Goal: Task Accomplishment & Management: Use online tool/utility

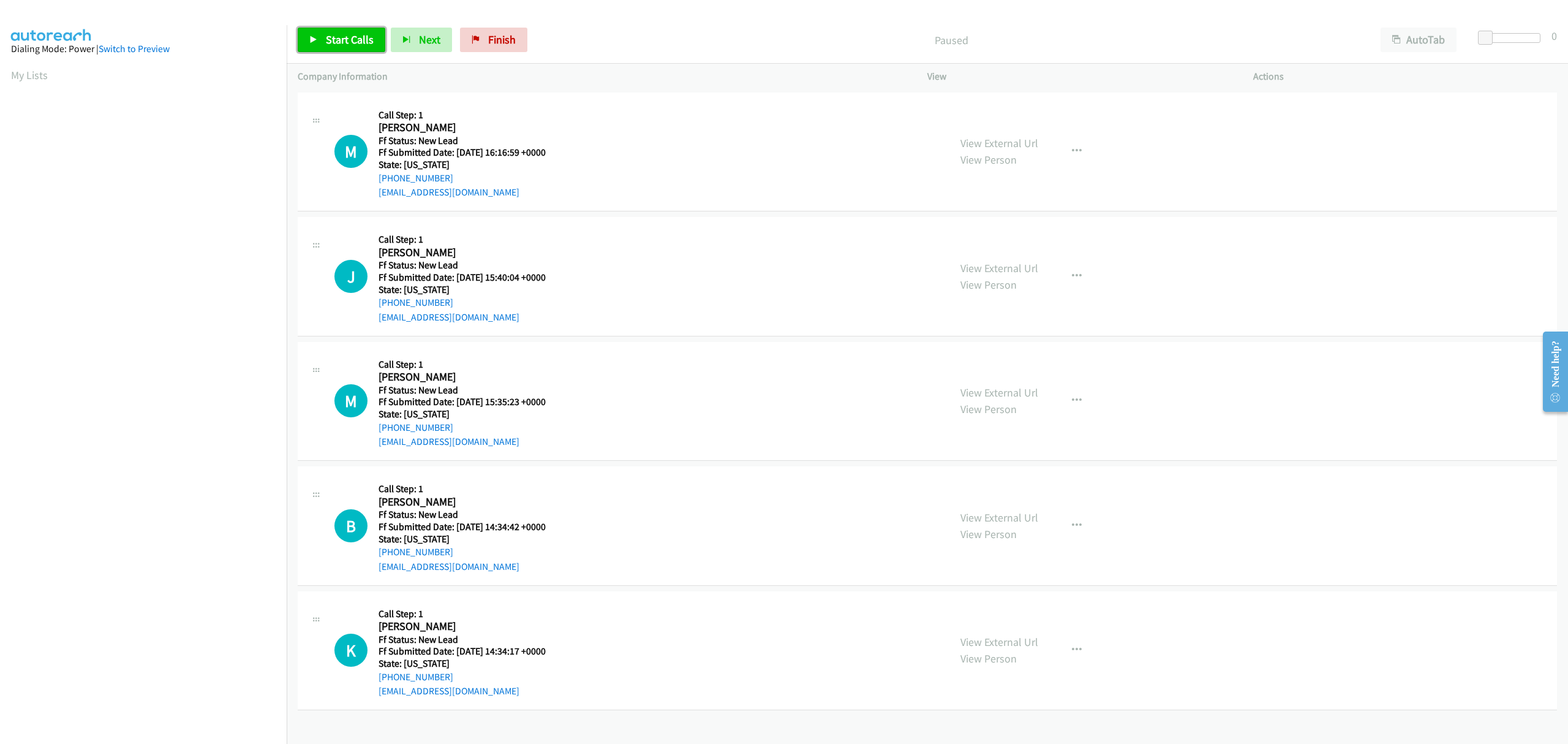
click at [313, 40] on icon at bounding box center [314, 40] width 9 height 9
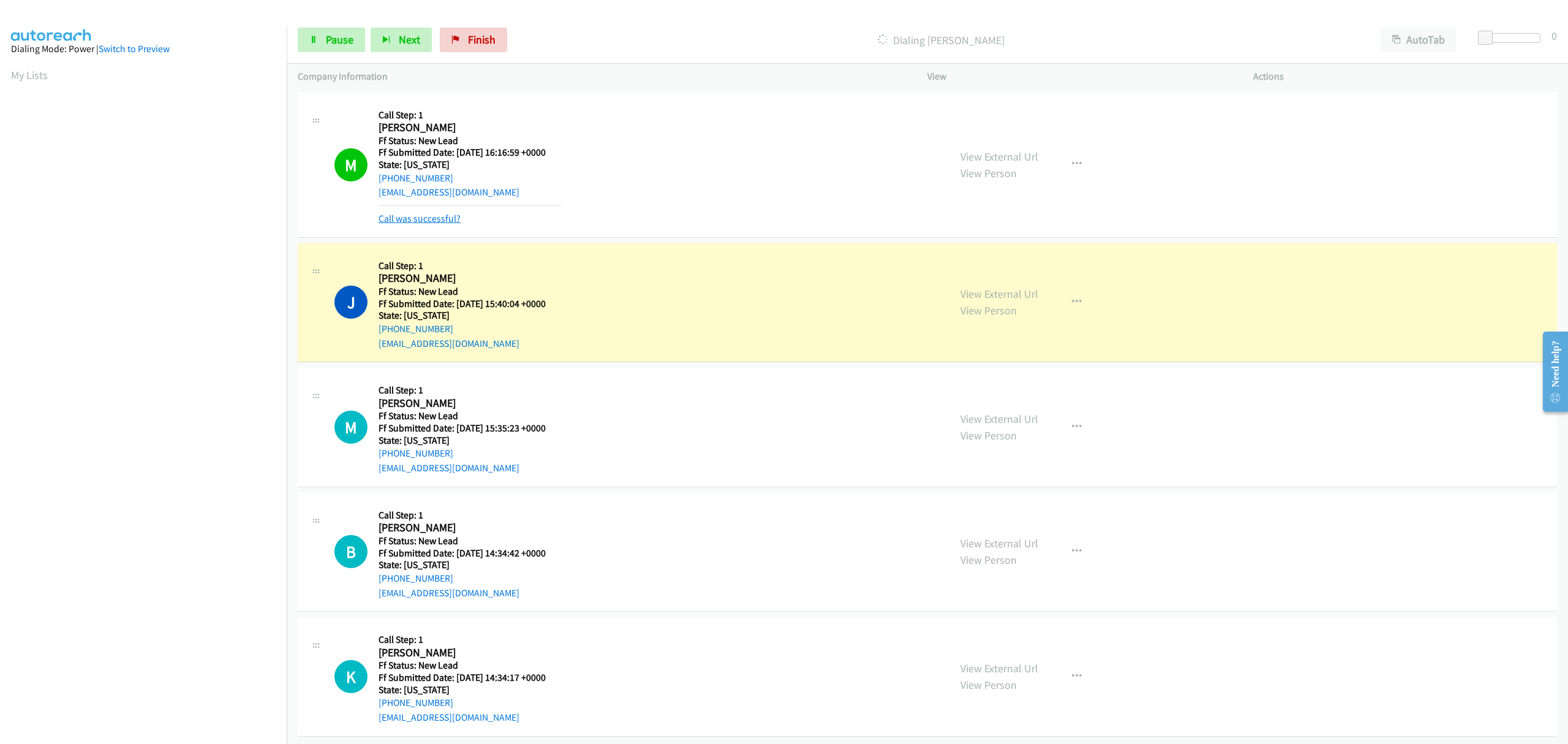
click at [417, 222] on link "Call was successful?" at bounding box center [419, 218] width 82 height 12
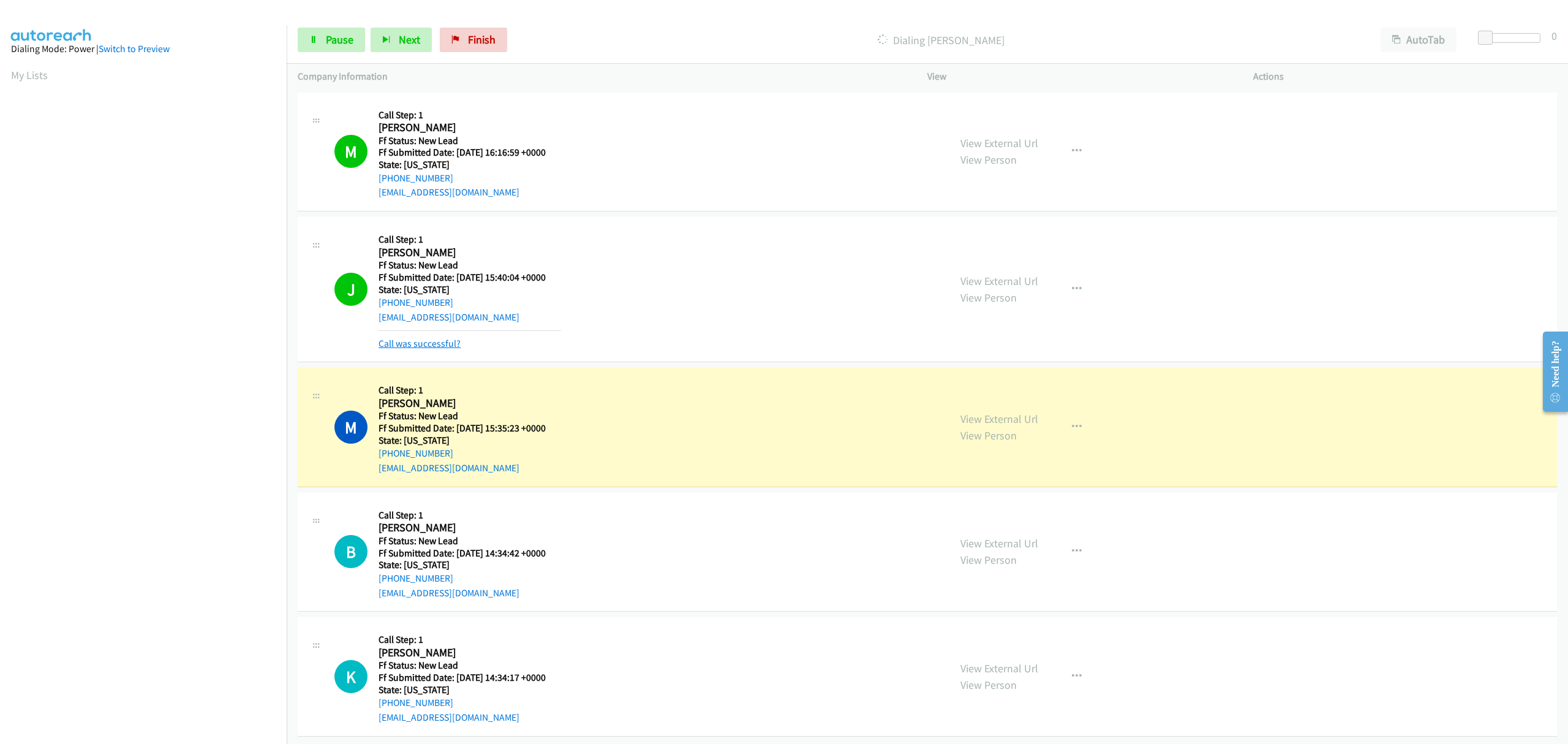
click at [415, 341] on link "Call was successful?" at bounding box center [419, 343] width 82 height 12
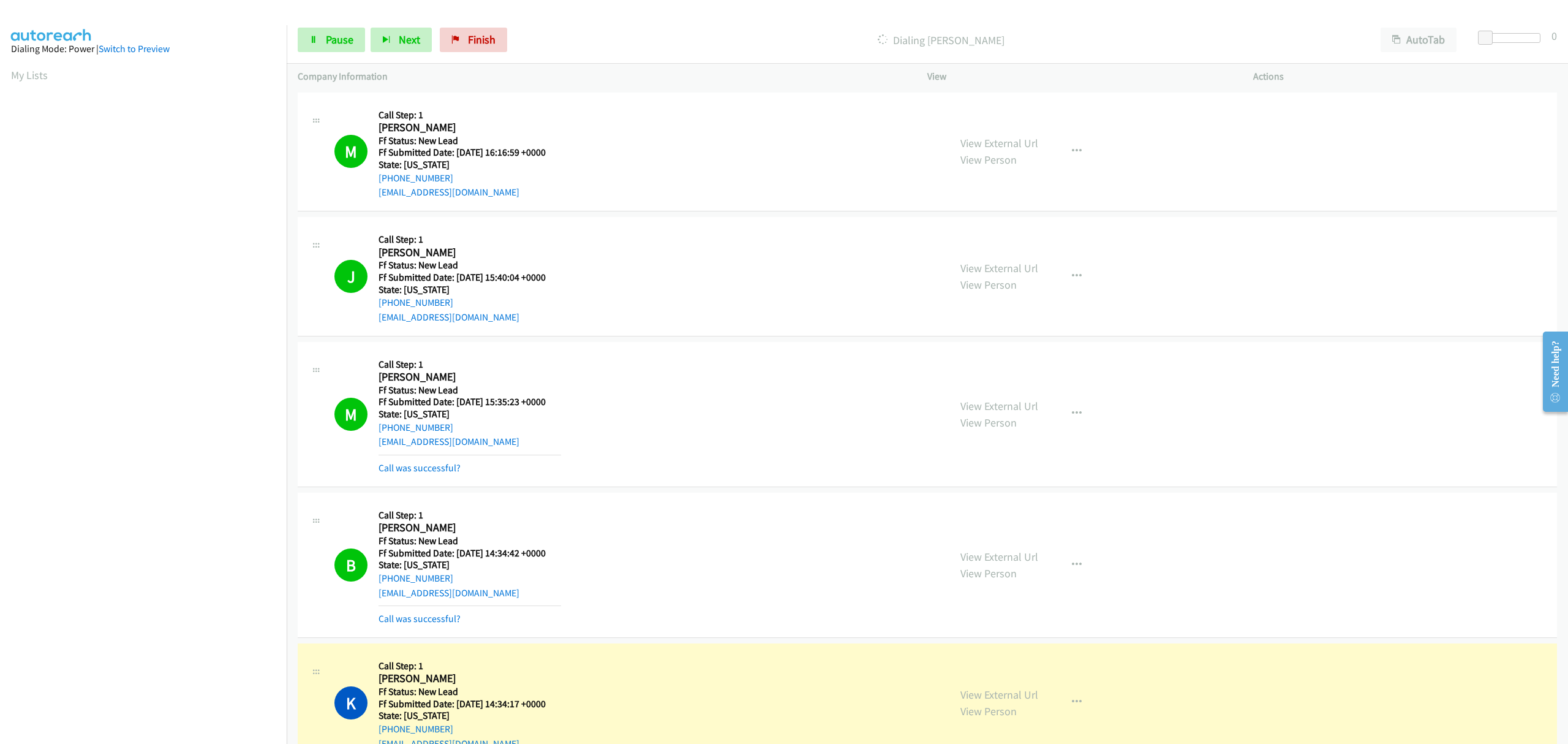
drag, startPoint x: 433, startPoint y: 469, endPoint x: 475, endPoint y: 488, distance: 46.1
click at [433, 469] on link "Call was successful?" at bounding box center [419, 468] width 82 height 12
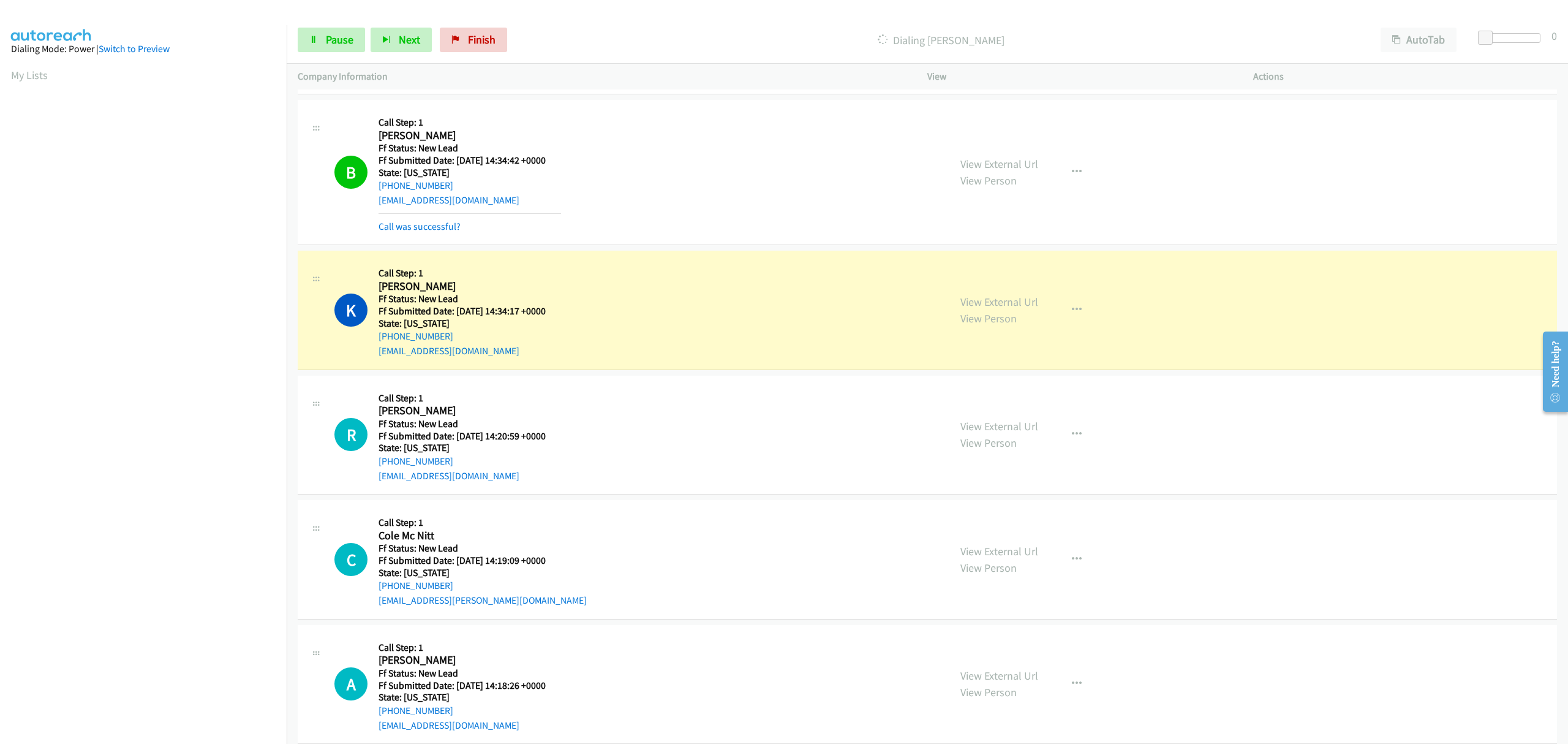
scroll to position [389, 0]
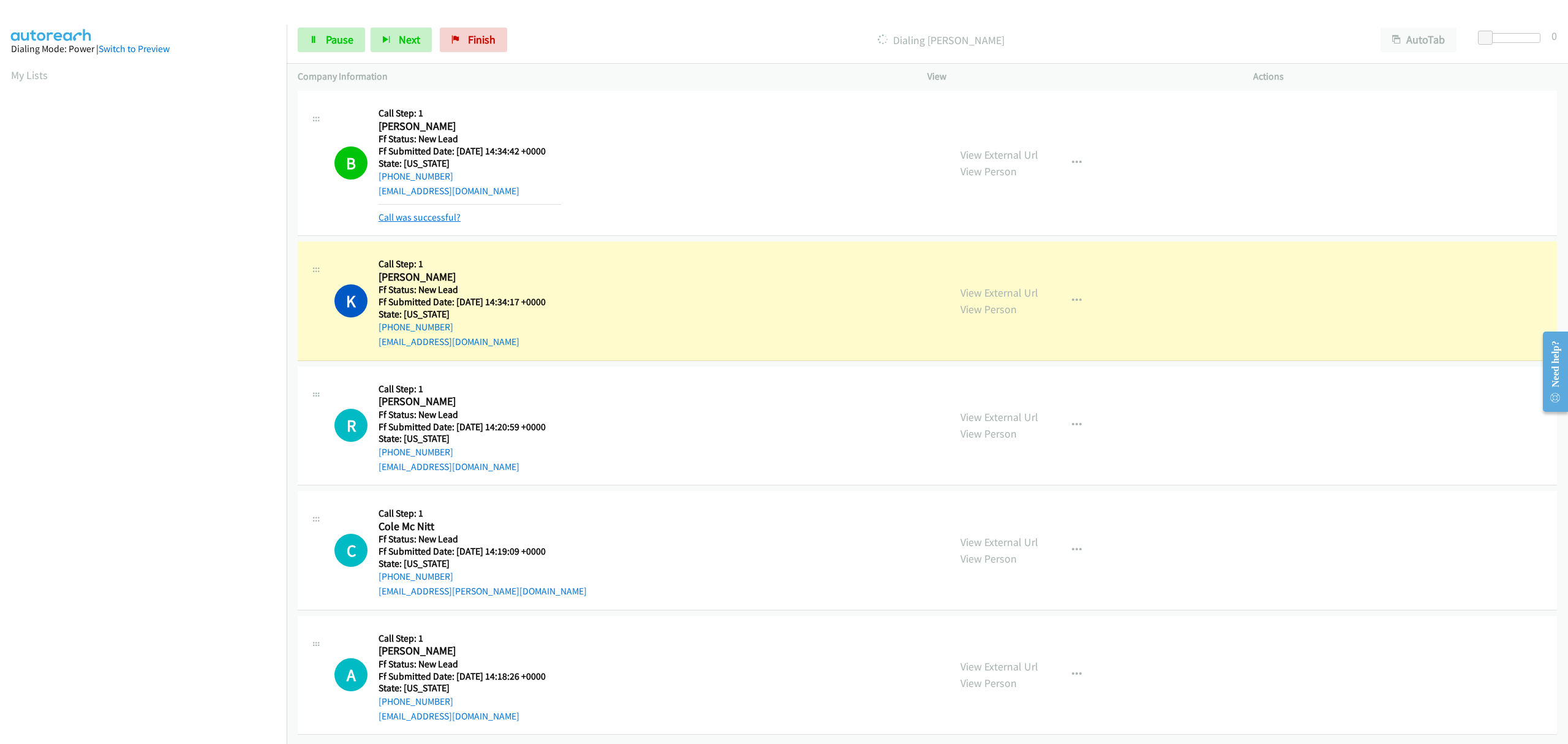
click at [414, 212] on link "Call was successful?" at bounding box center [419, 217] width 82 height 12
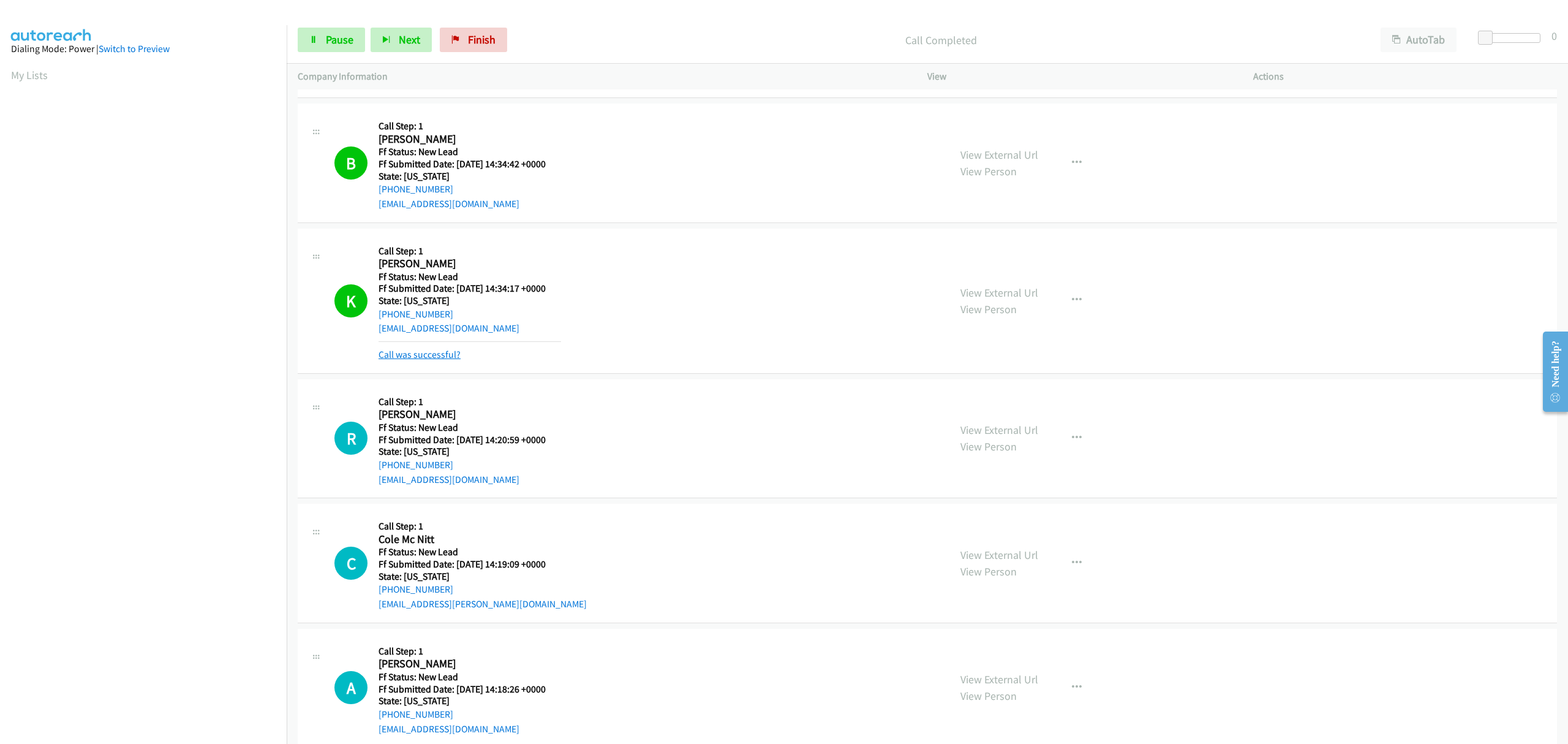
click at [449, 354] on link "Call was successful?" at bounding box center [419, 354] width 82 height 12
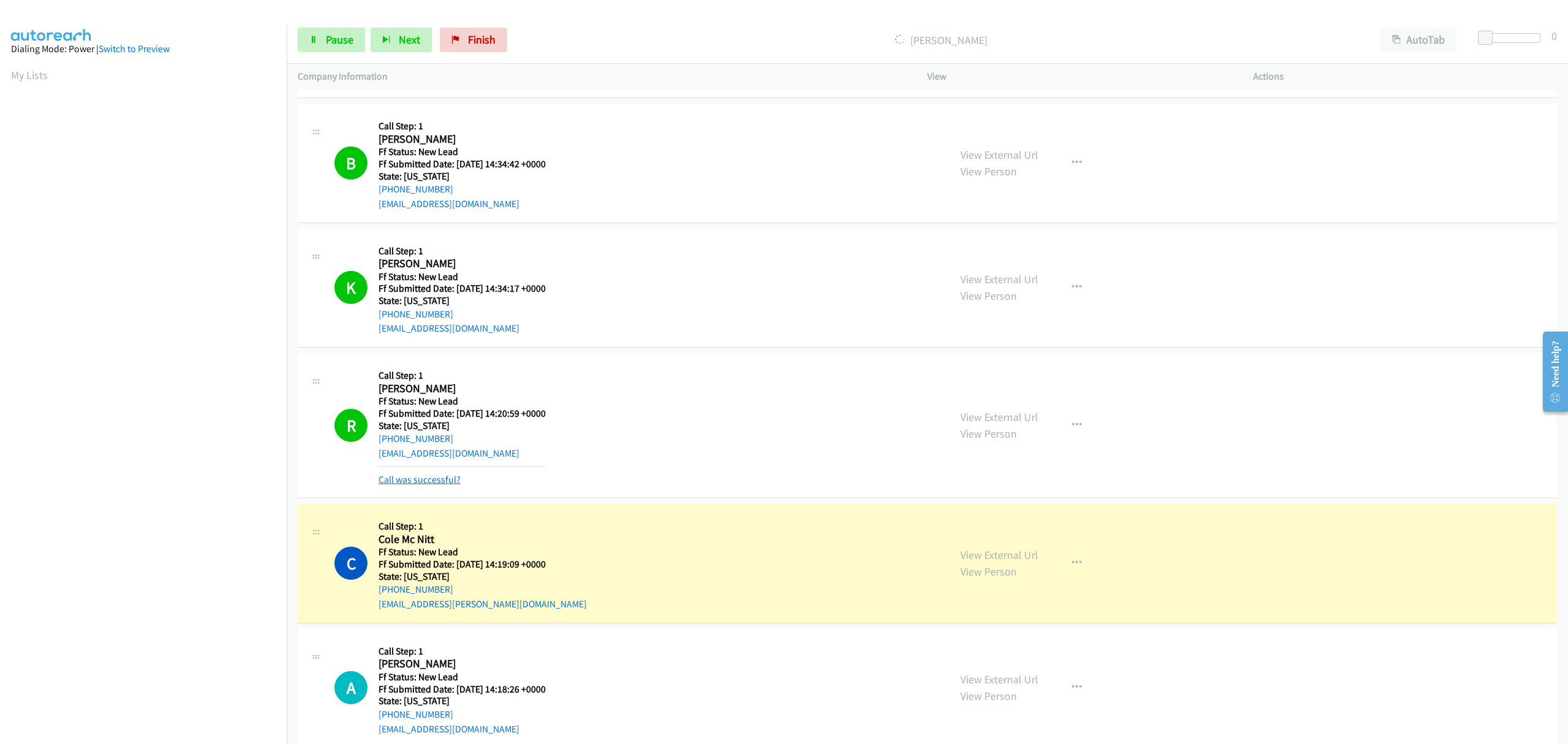
click at [453, 483] on link "Call was successful?" at bounding box center [419, 480] width 82 height 12
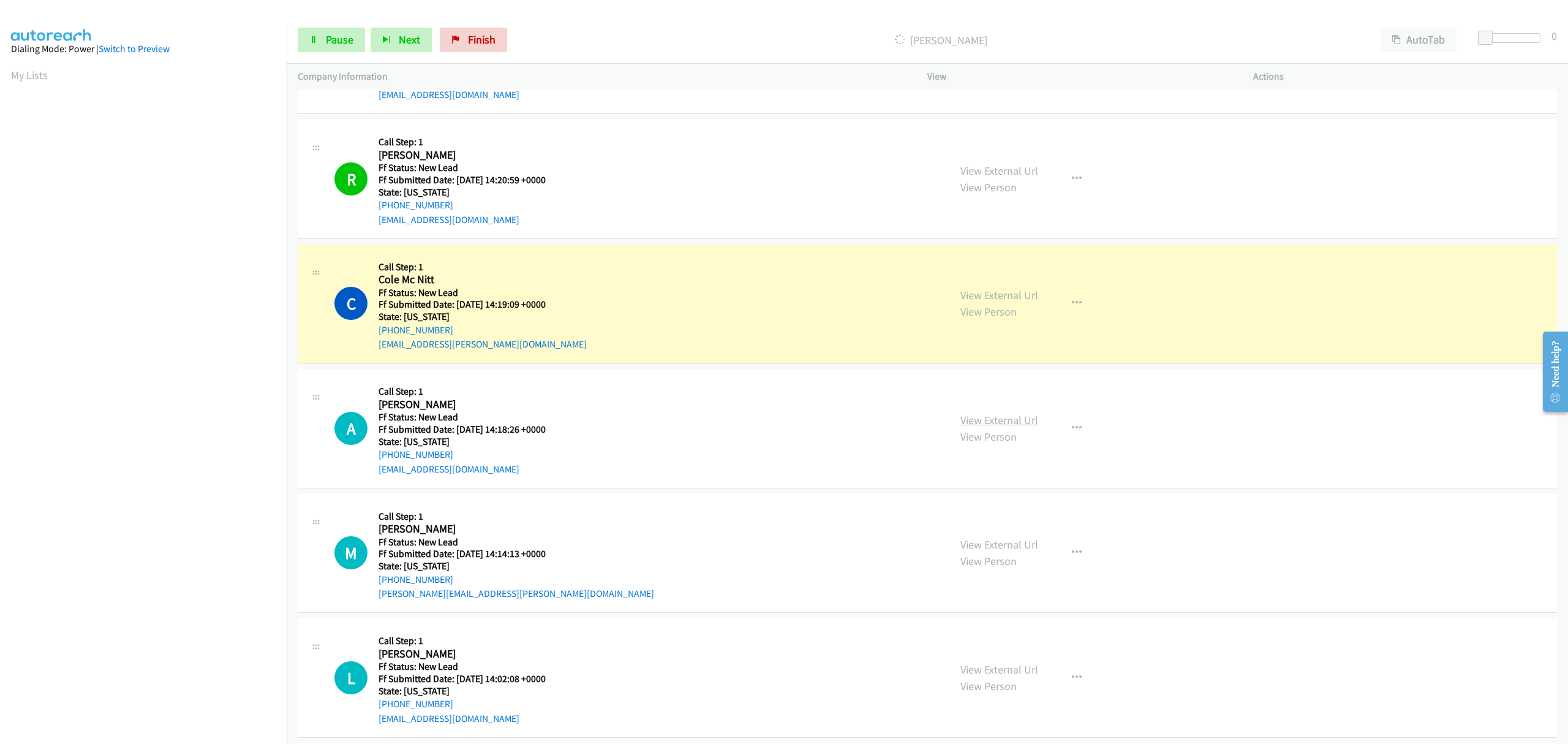
scroll to position [689, 0]
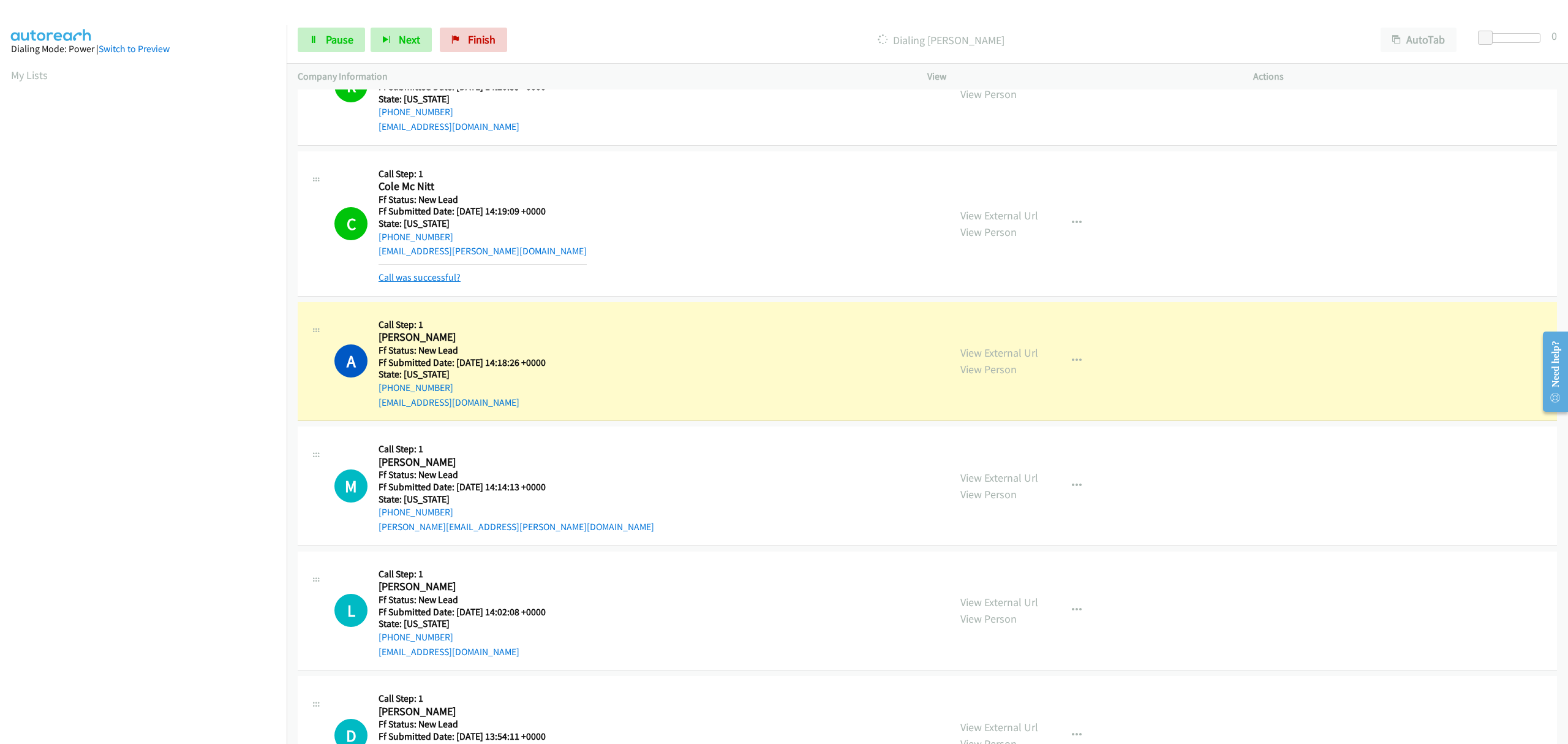
click at [428, 278] on link "Call was successful?" at bounding box center [419, 278] width 82 height 12
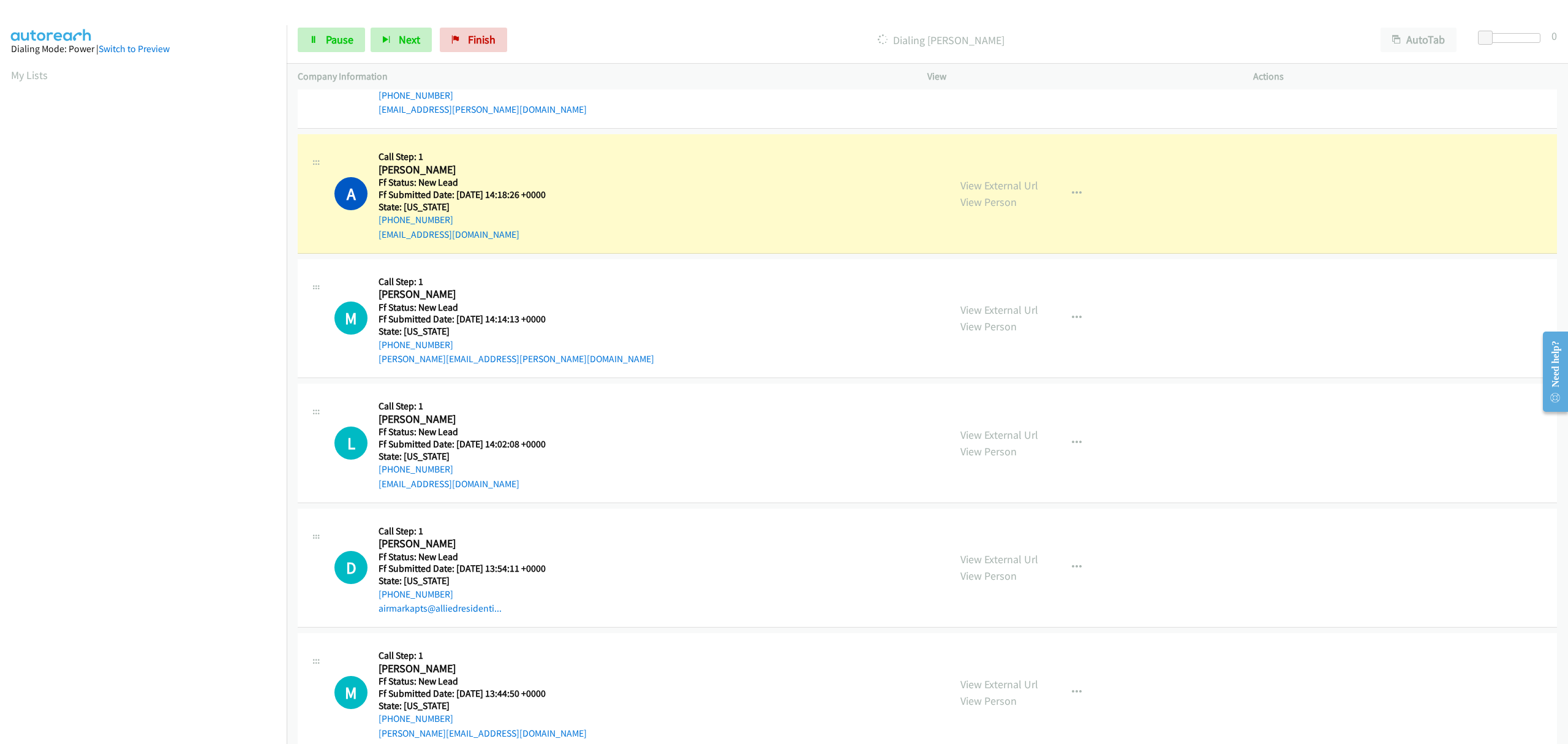
scroll to position [853, 0]
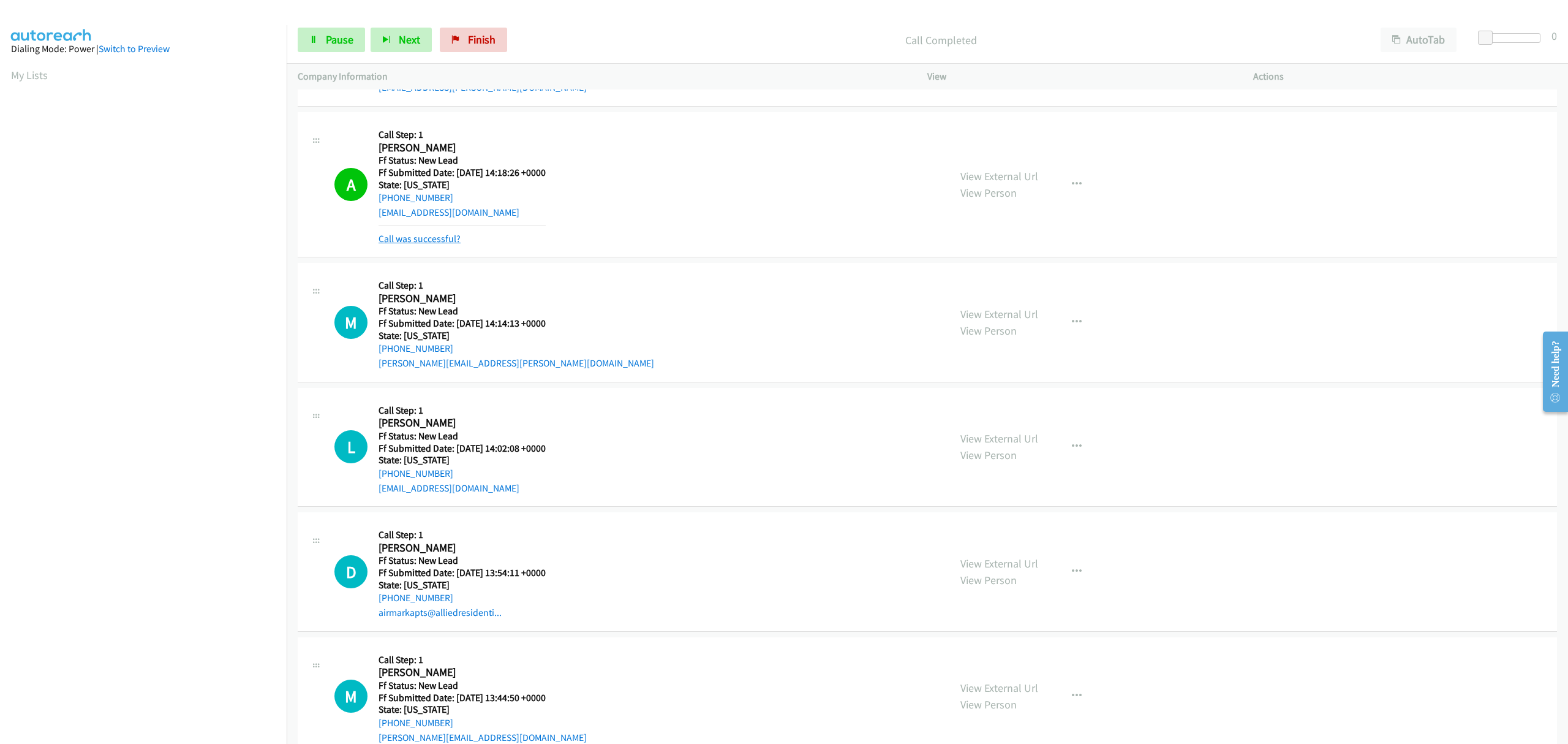
click at [430, 241] on link "Call was successful?" at bounding box center [419, 239] width 82 height 12
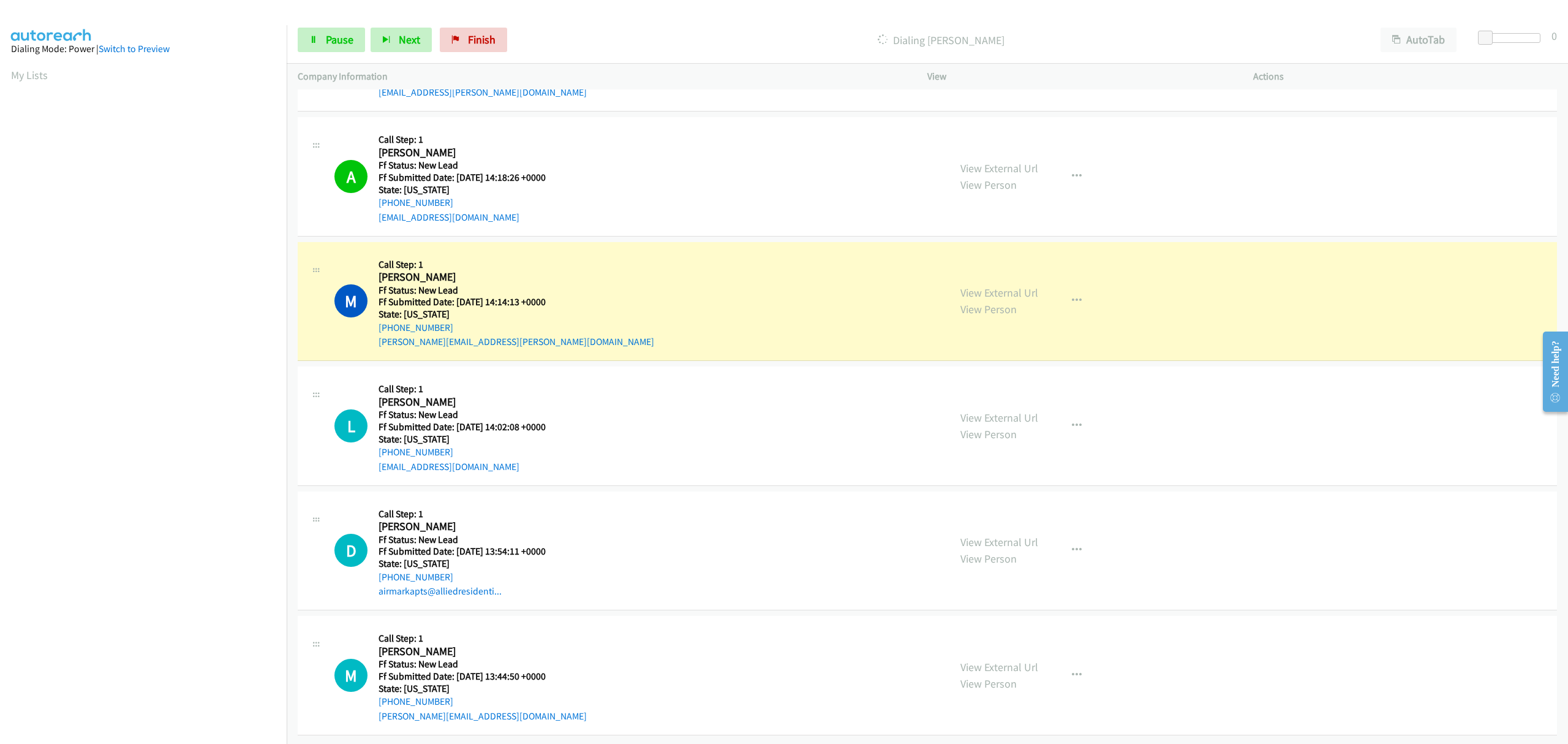
scroll to position [862, 0]
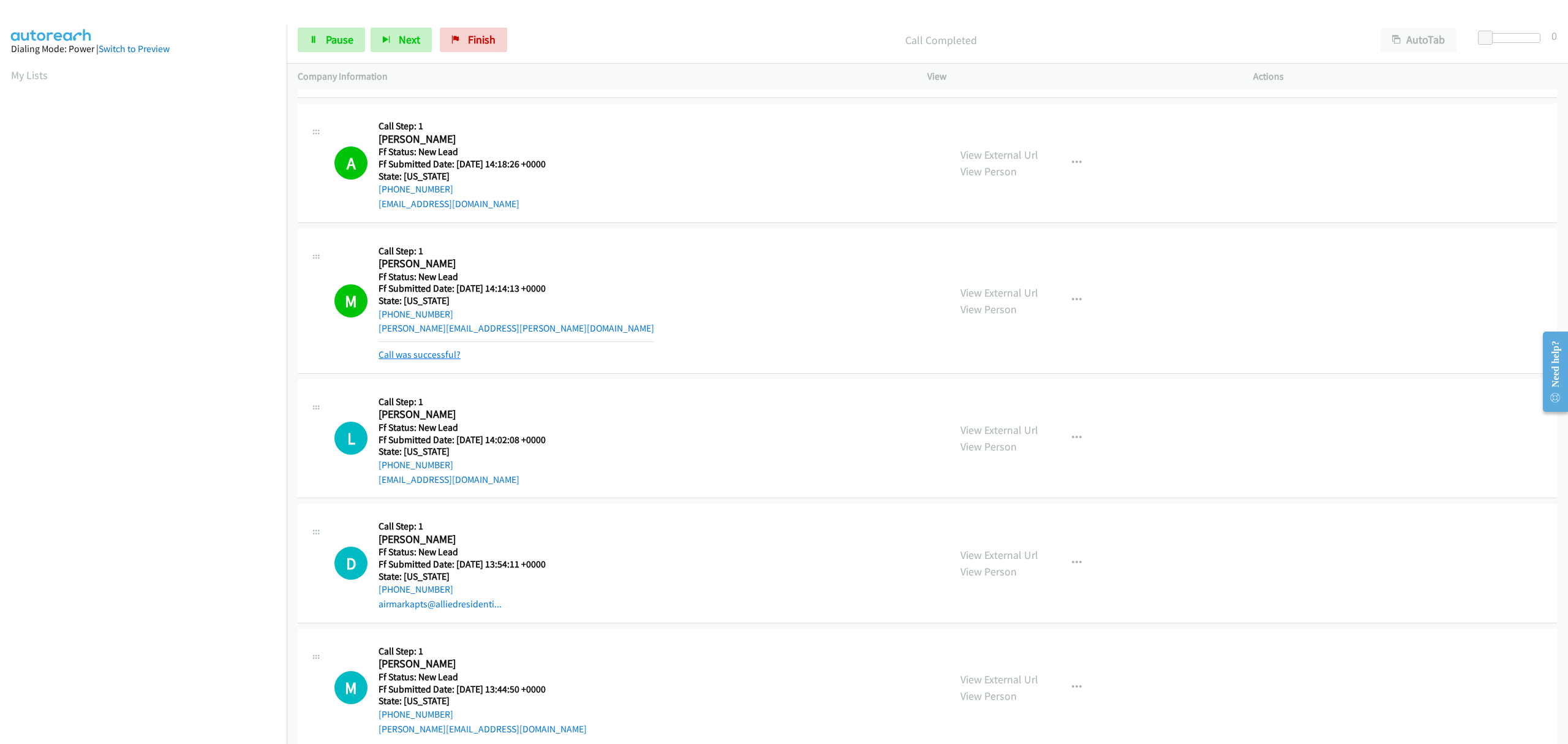
click at [440, 354] on link "Call was successful?" at bounding box center [419, 354] width 82 height 12
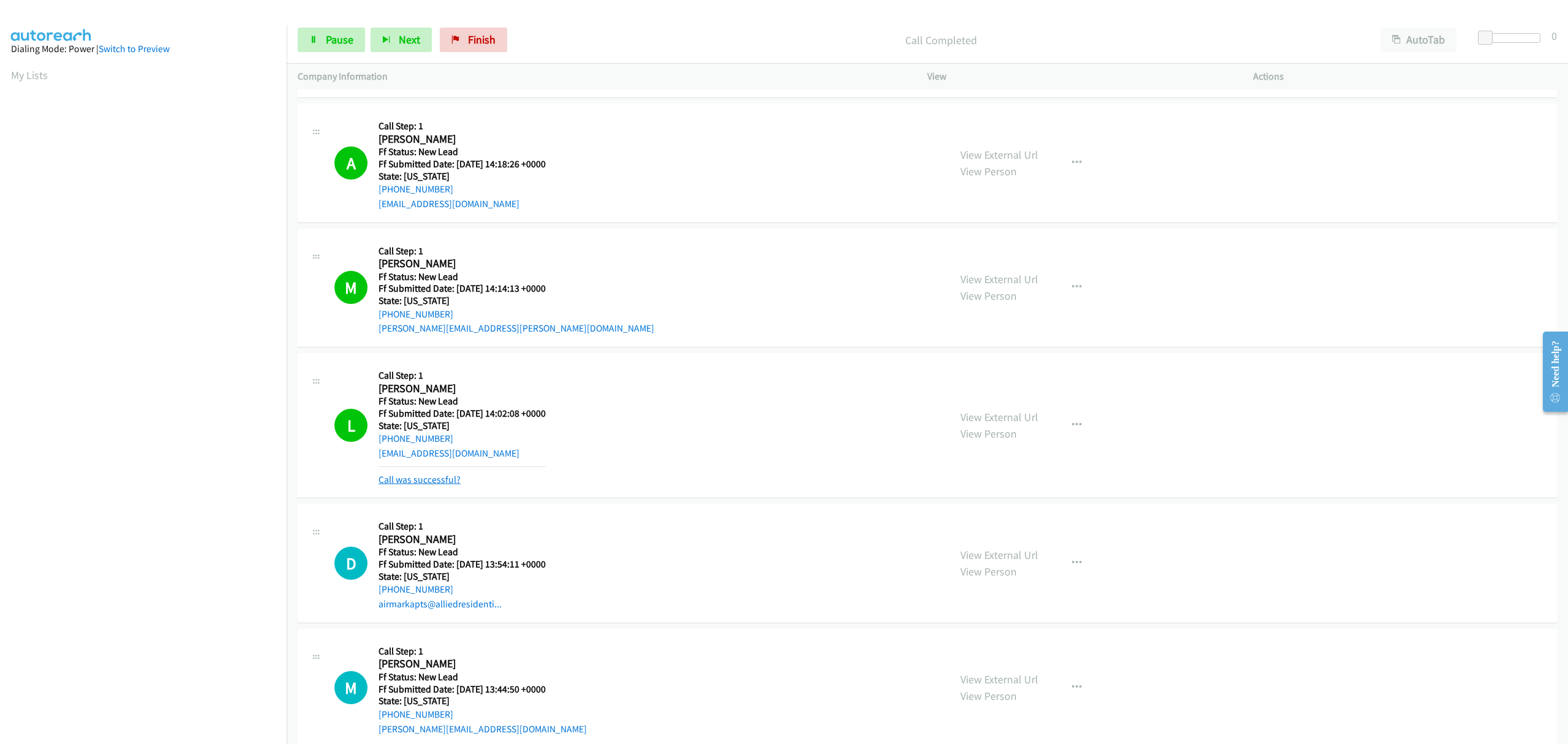
click at [437, 478] on link "Call was successful?" at bounding box center [419, 480] width 82 height 12
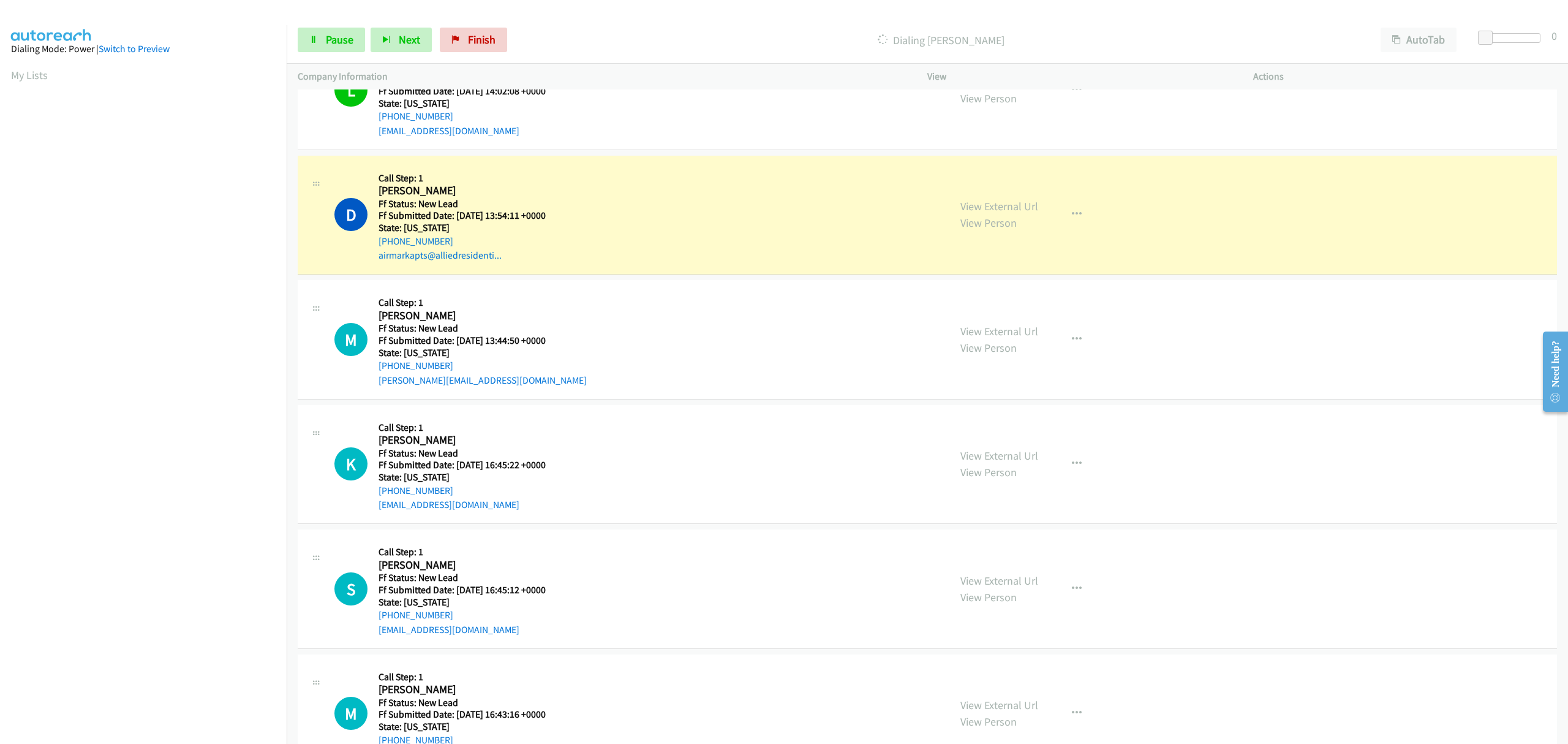
scroll to position [1155, 0]
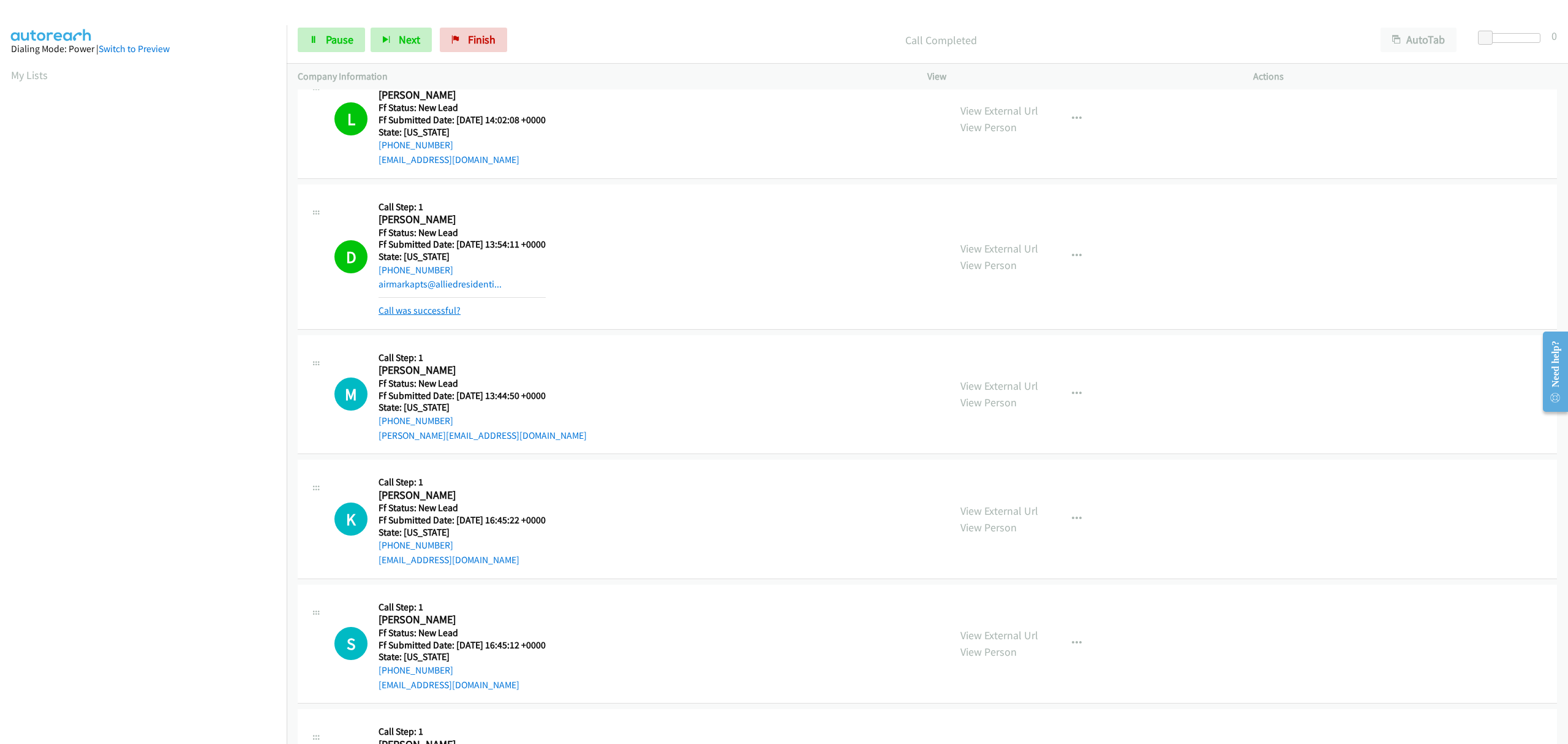
click at [444, 312] on link "Call was successful?" at bounding box center [419, 310] width 82 height 12
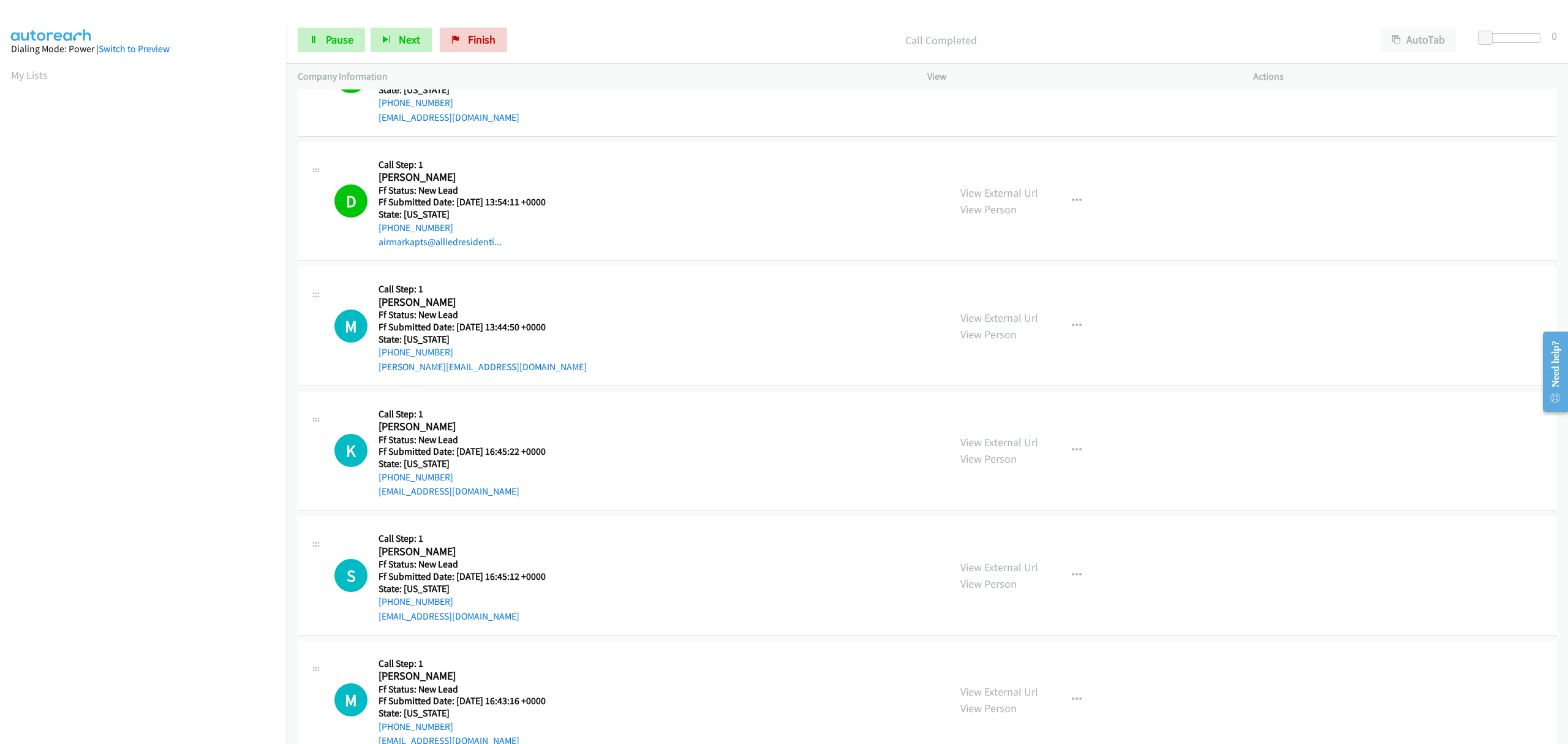
scroll to position [1237, 0]
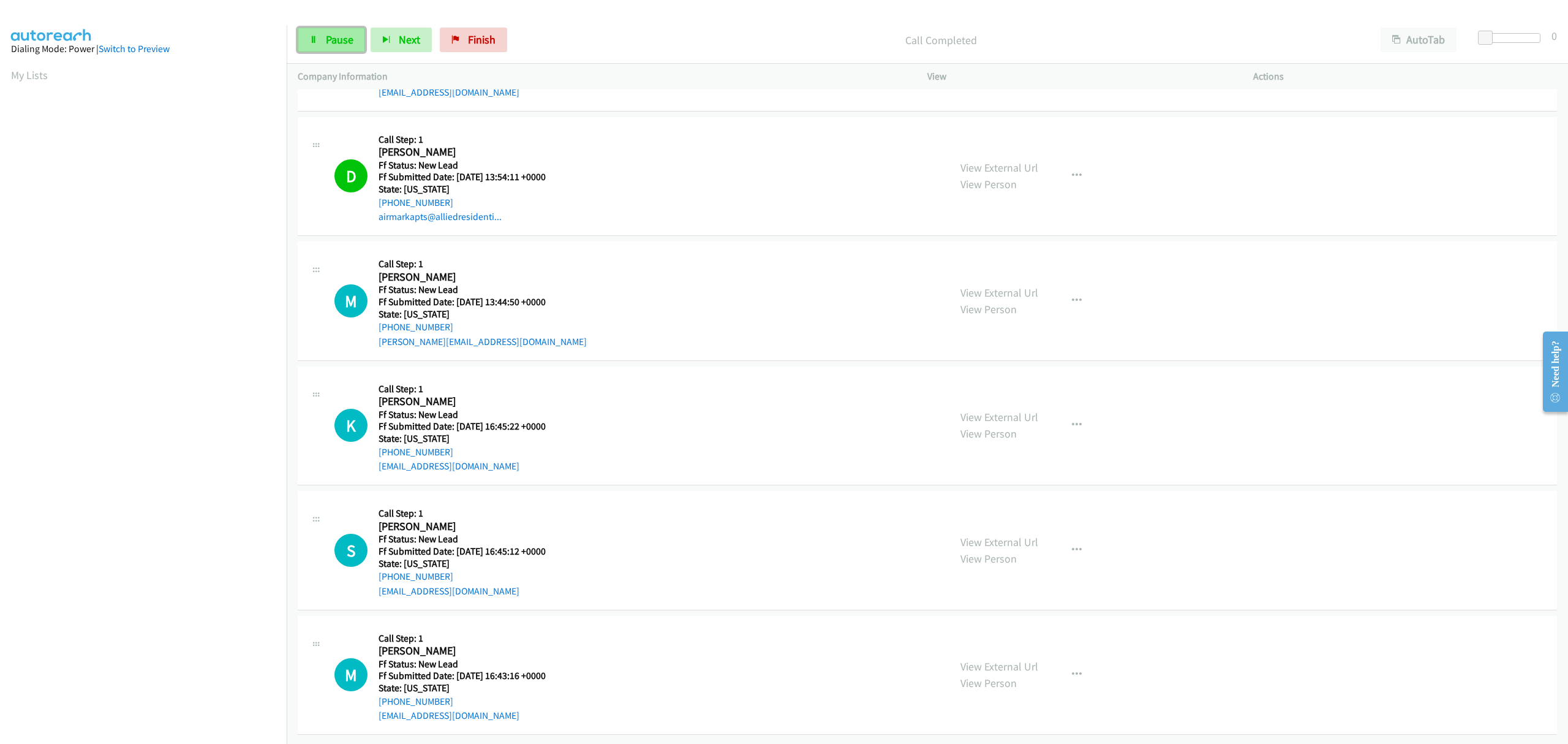
click at [340, 35] on span "Pause" at bounding box center [340, 39] width 28 height 14
click at [339, 37] on span "Start Calls" at bounding box center [349, 39] width 48 height 14
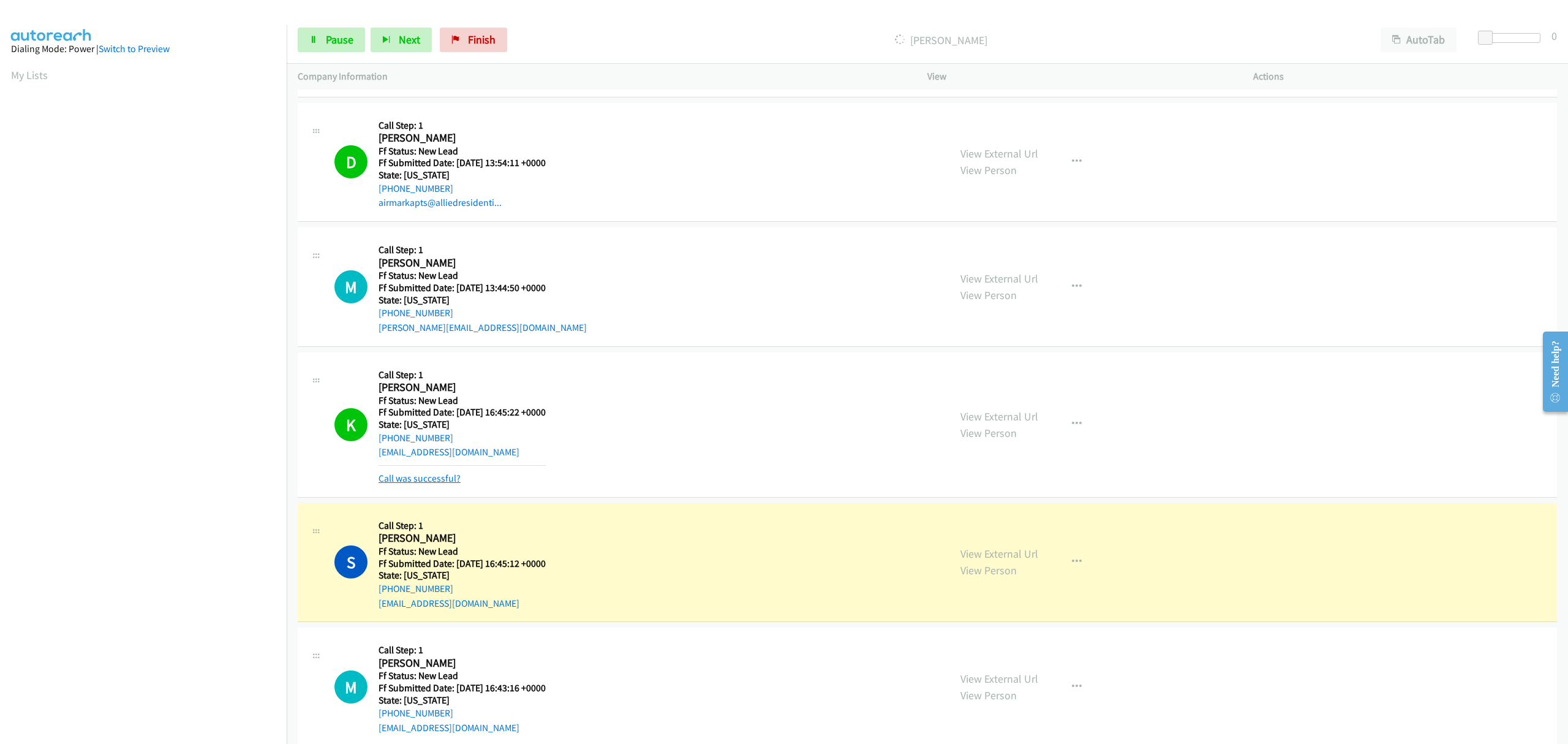
click at [444, 477] on link "Call was successful?" at bounding box center [419, 478] width 82 height 12
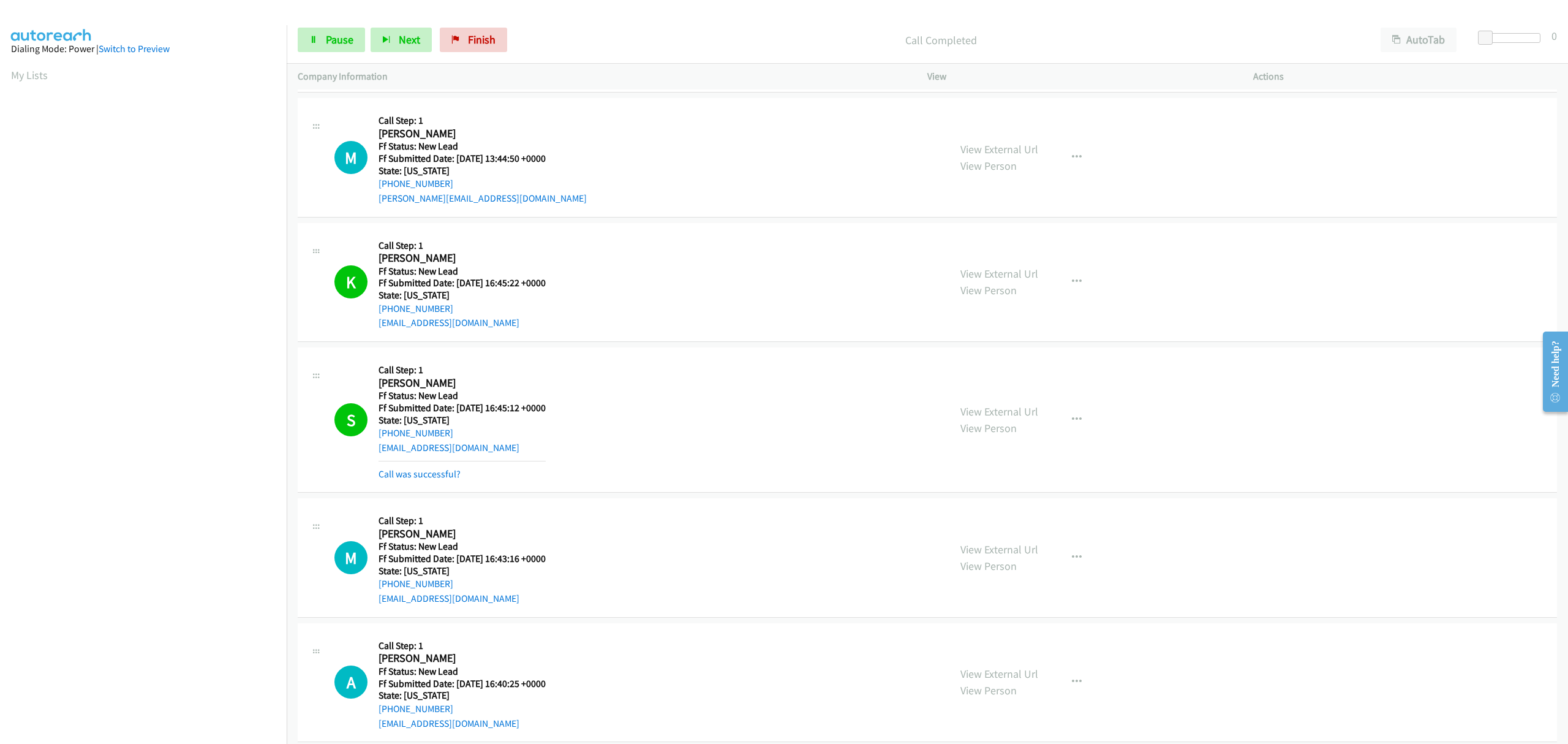
scroll to position [1563, 0]
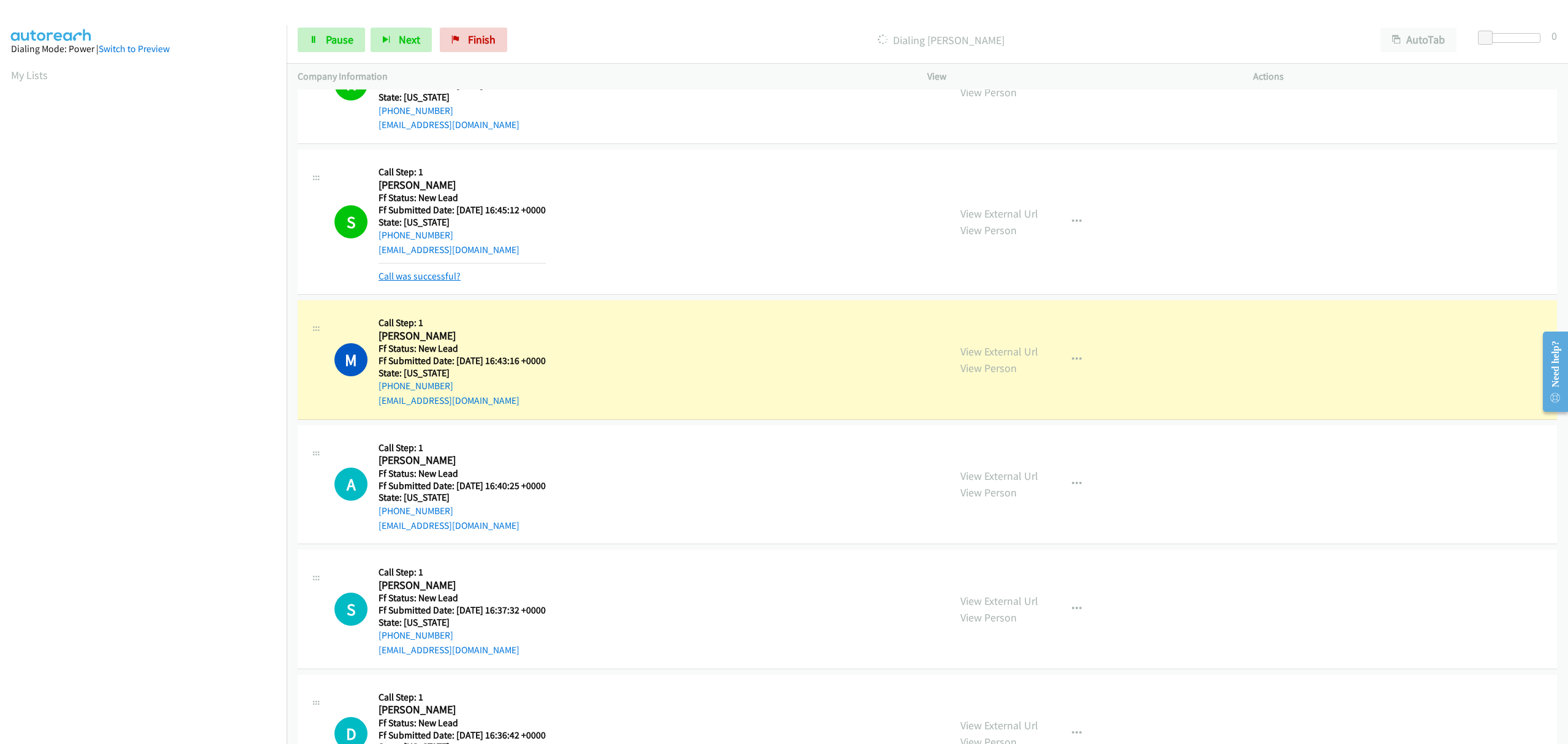
click at [447, 278] on link "Call was successful?" at bounding box center [419, 276] width 82 height 12
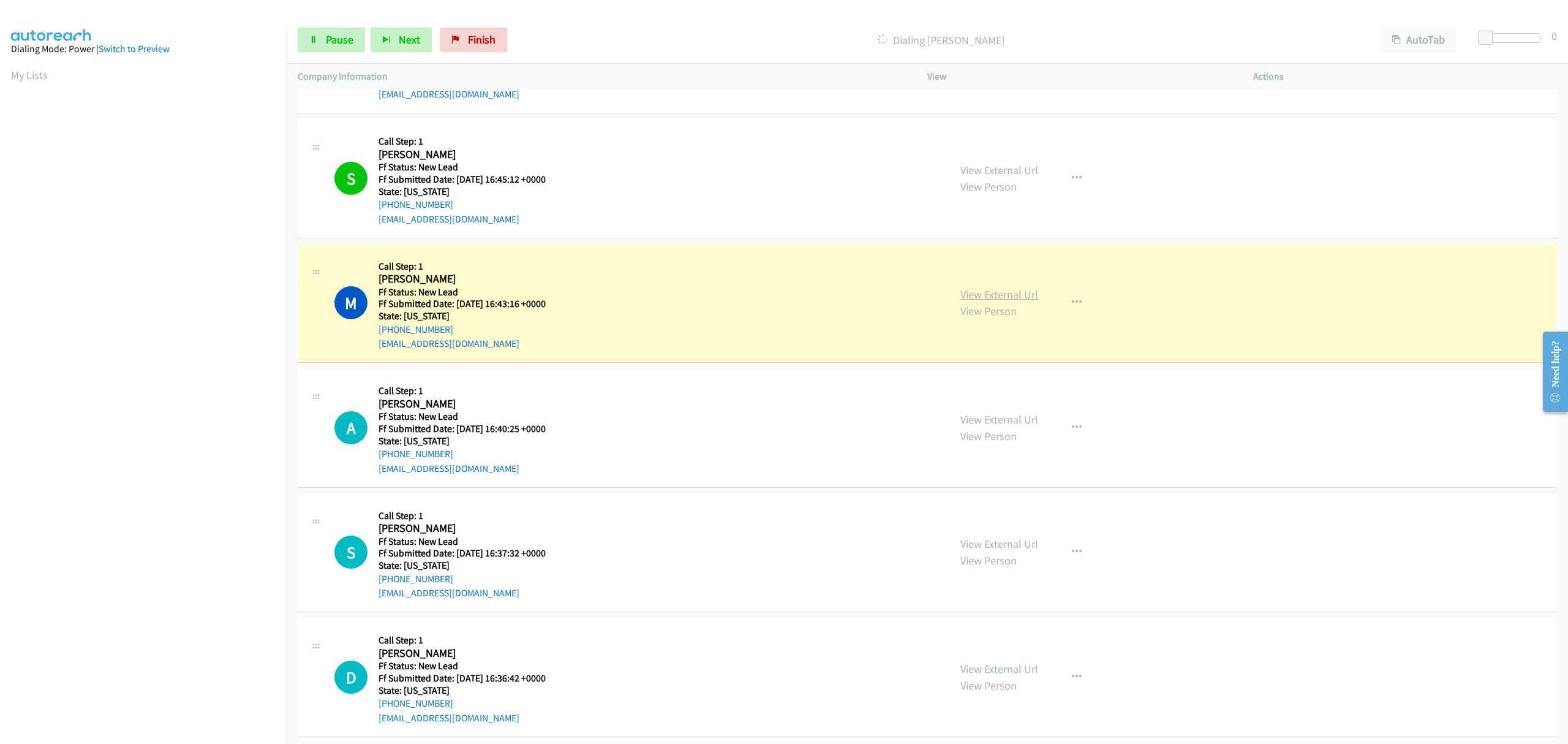
scroll to position [1611, 0]
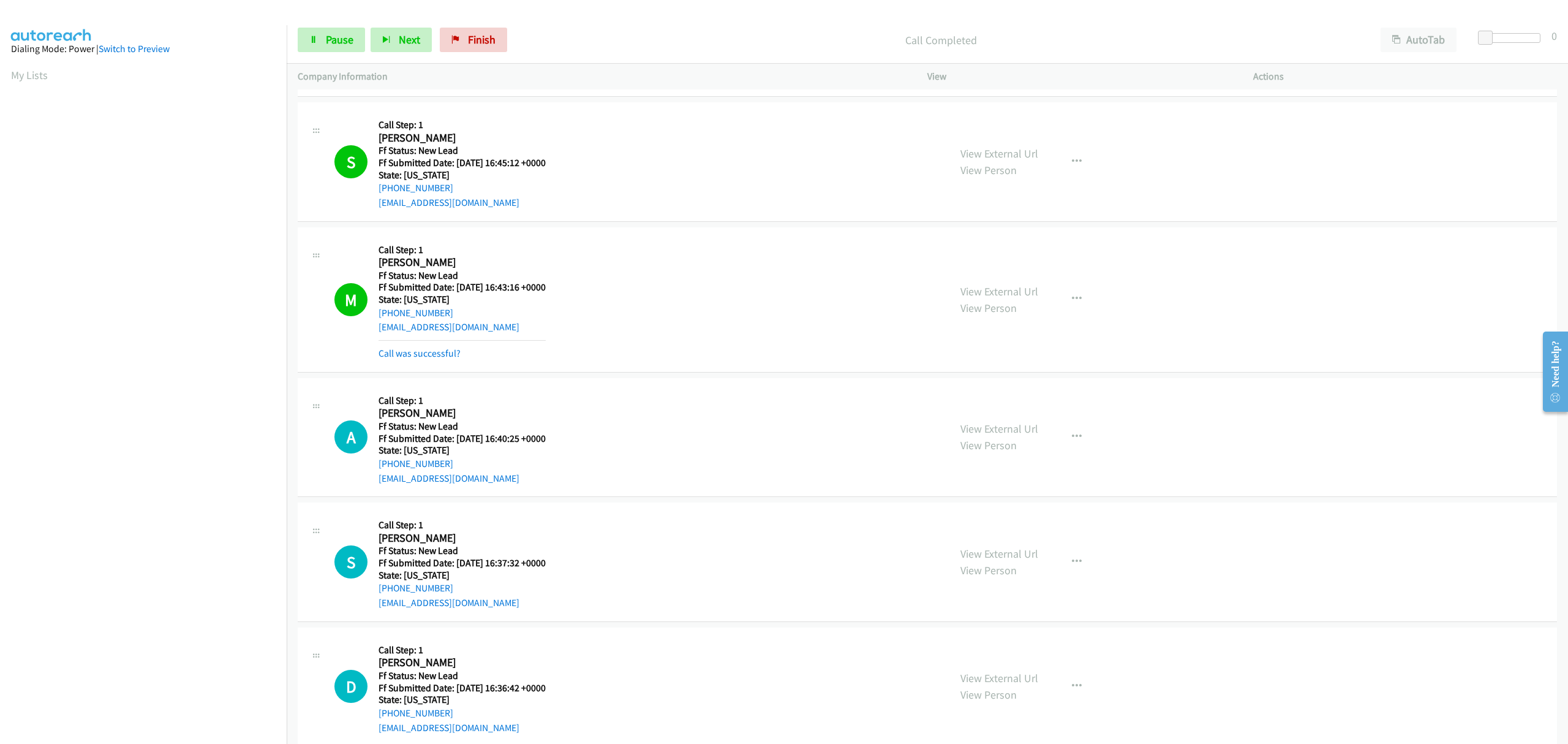
click at [411, 341] on hr at bounding box center [462, 340] width 167 height 1
click at [411, 349] on link "Call was successful?" at bounding box center [419, 353] width 82 height 12
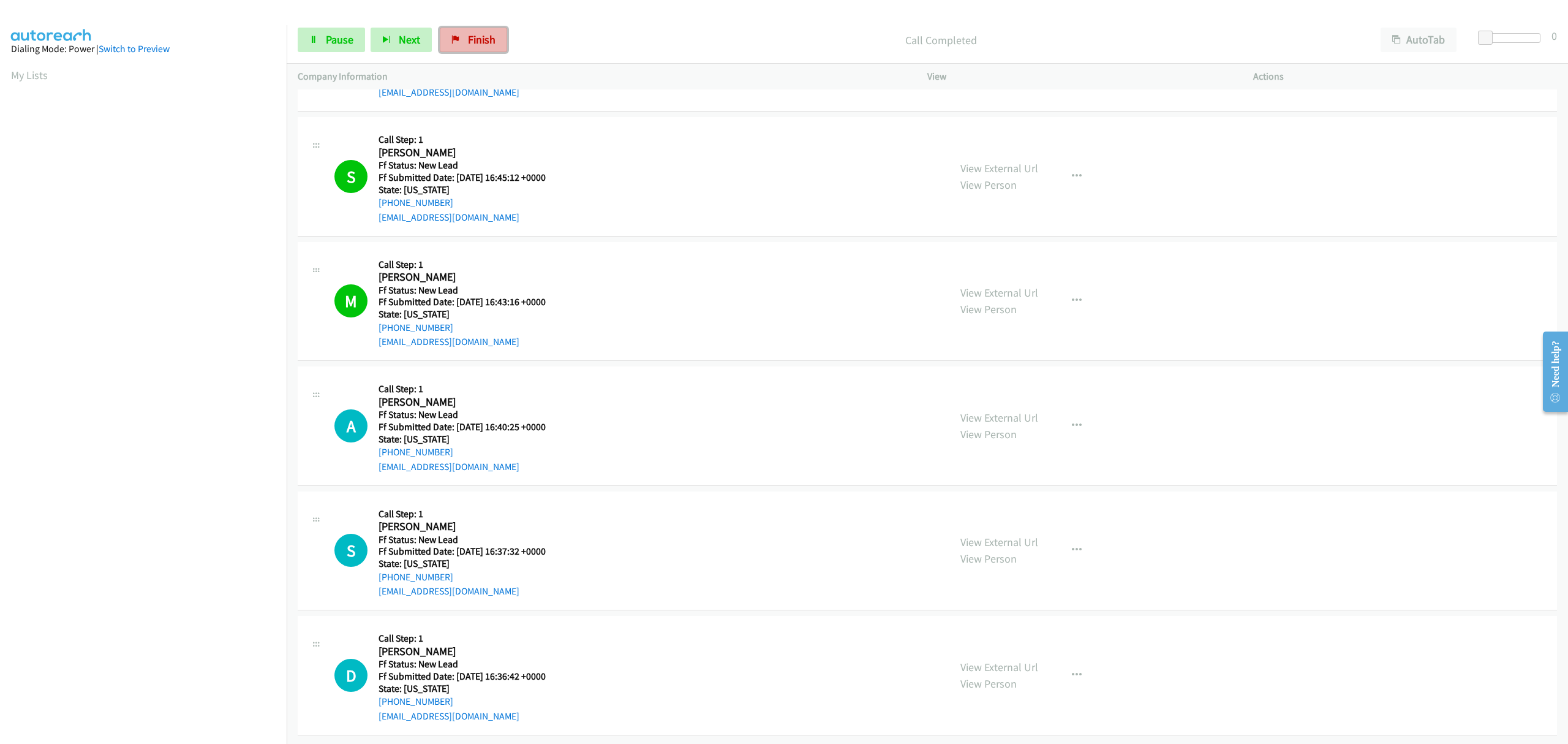
click at [476, 35] on span "Finish" at bounding box center [482, 39] width 28 height 14
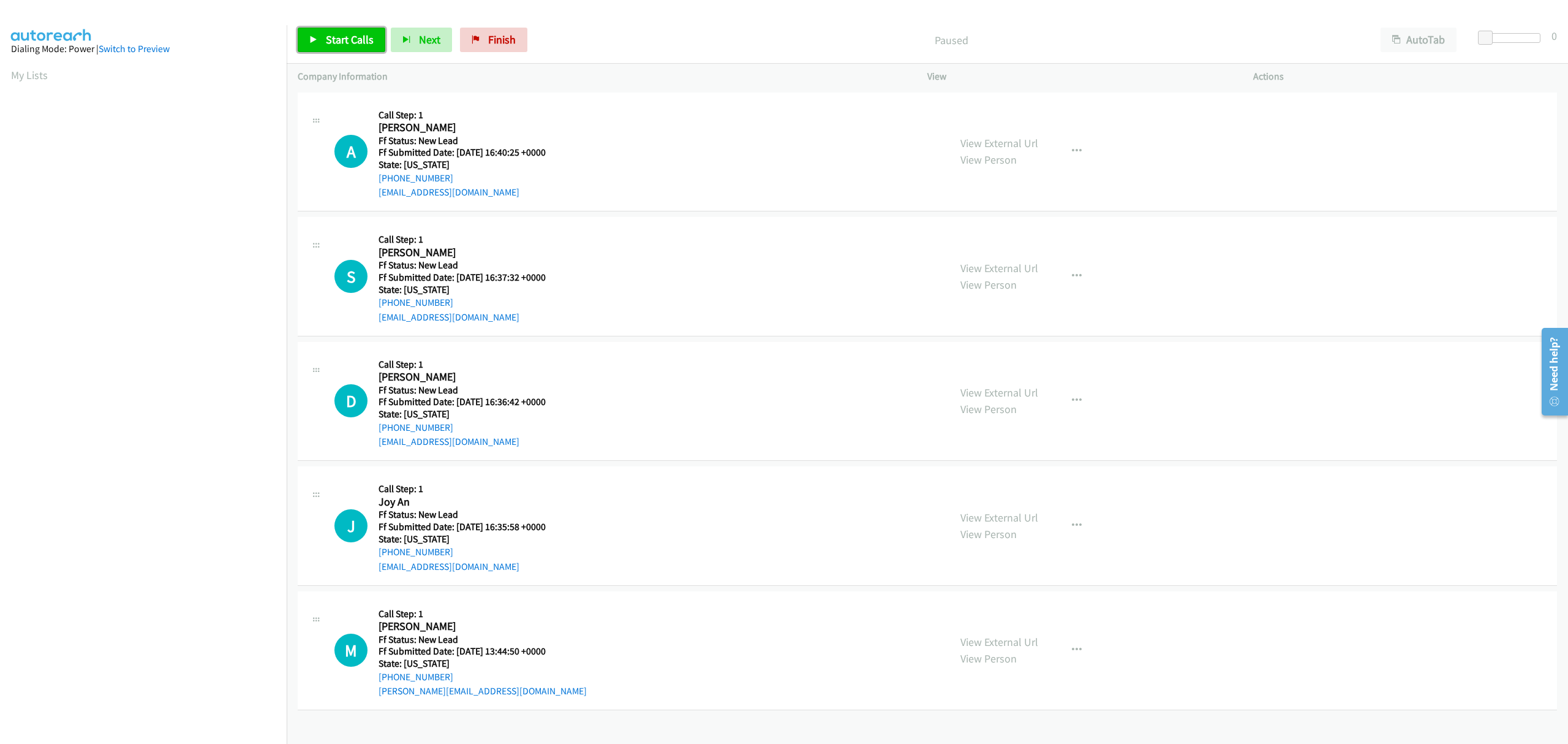
click at [360, 38] on span "Start Calls" at bounding box center [349, 39] width 48 height 14
drag, startPoint x: 1015, startPoint y: 146, endPoint x: 1017, endPoint y: 138, distance: 8.2
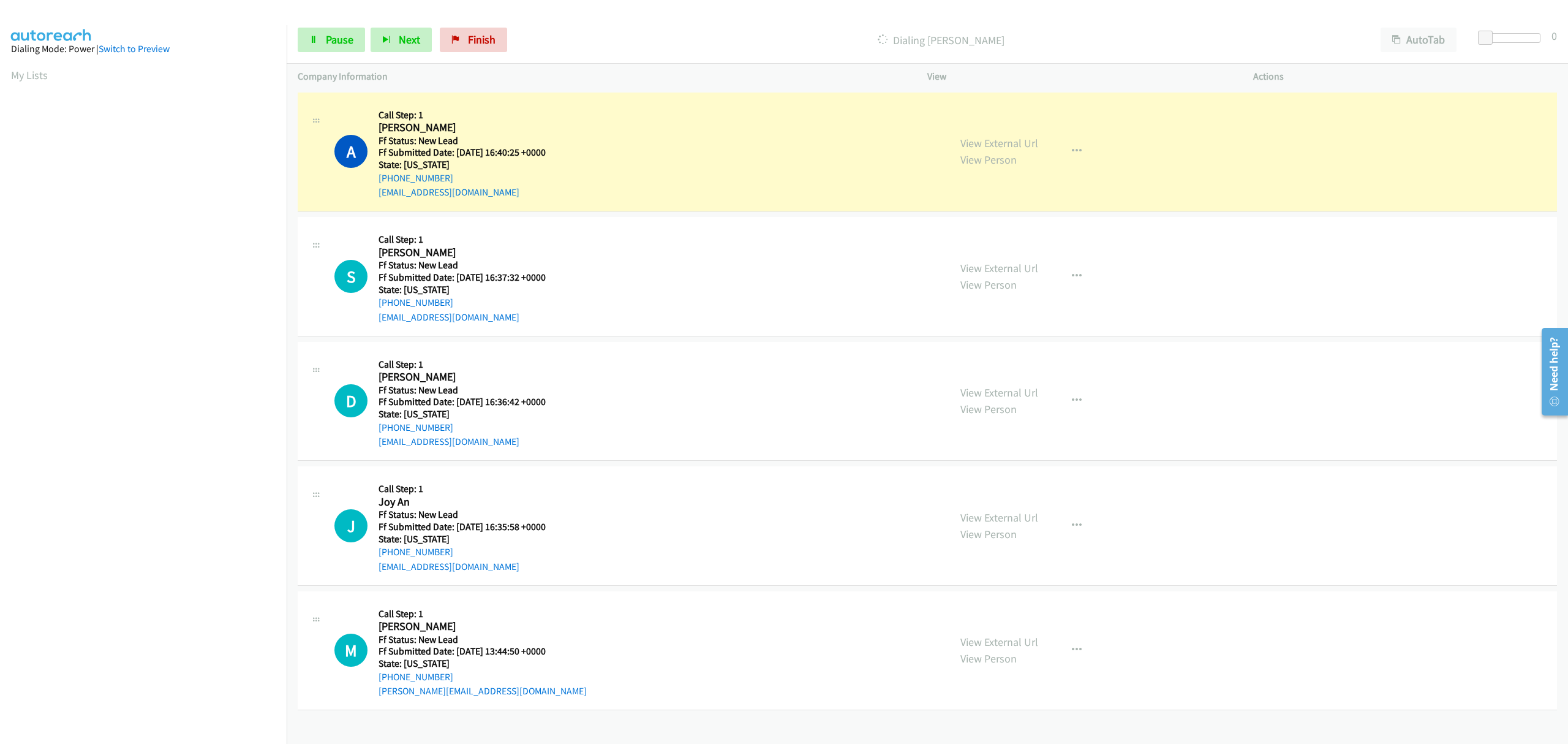
scroll to position [0, 2]
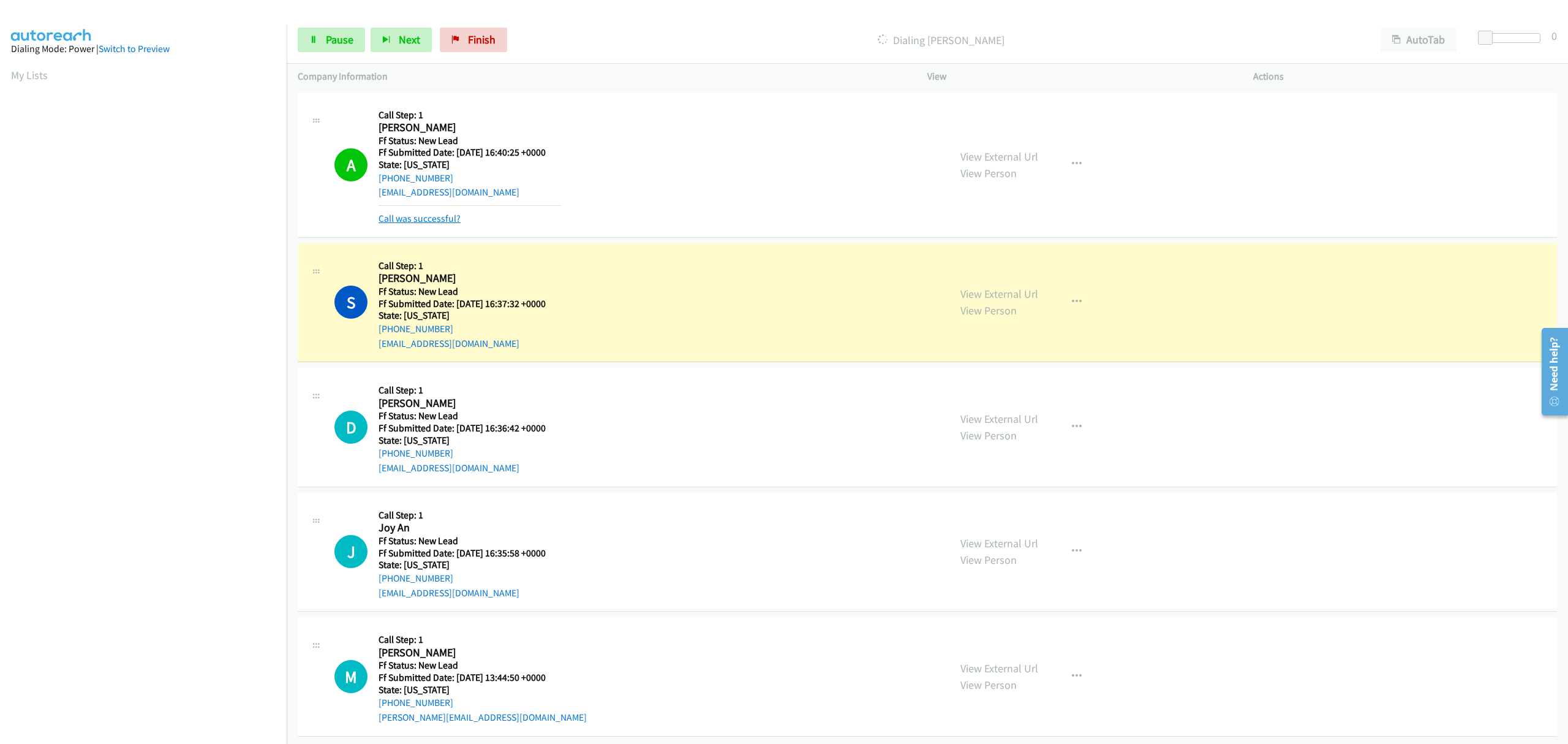
click at [426, 219] on link "Call was successful?" at bounding box center [419, 218] width 82 height 12
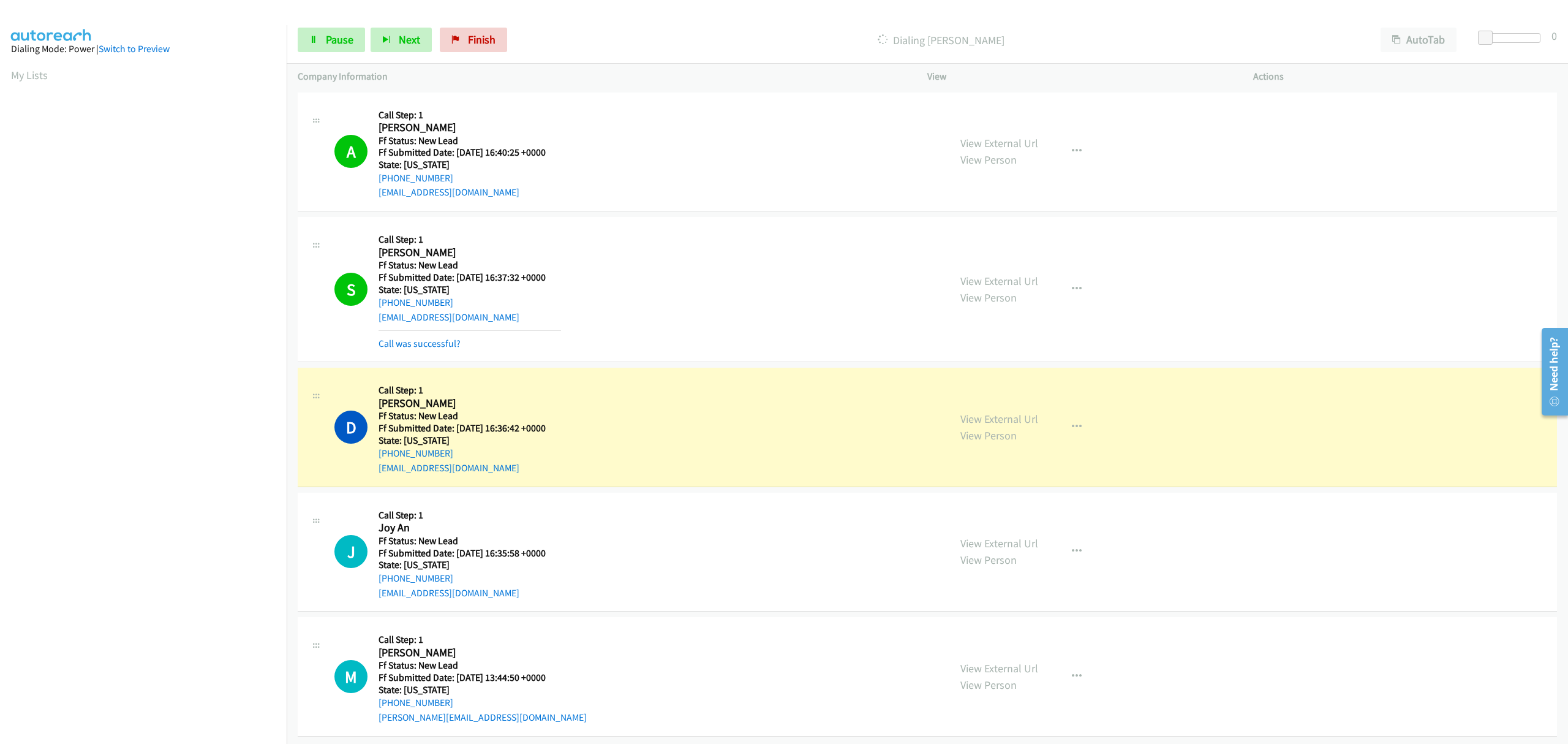
drag, startPoint x: 438, startPoint y: 346, endPoint x: 478, endPoint y: 324, distance: 45.7
click at [438, 346] on link "Call was successful?" at bounding box center [419, 343] width 82 height 12
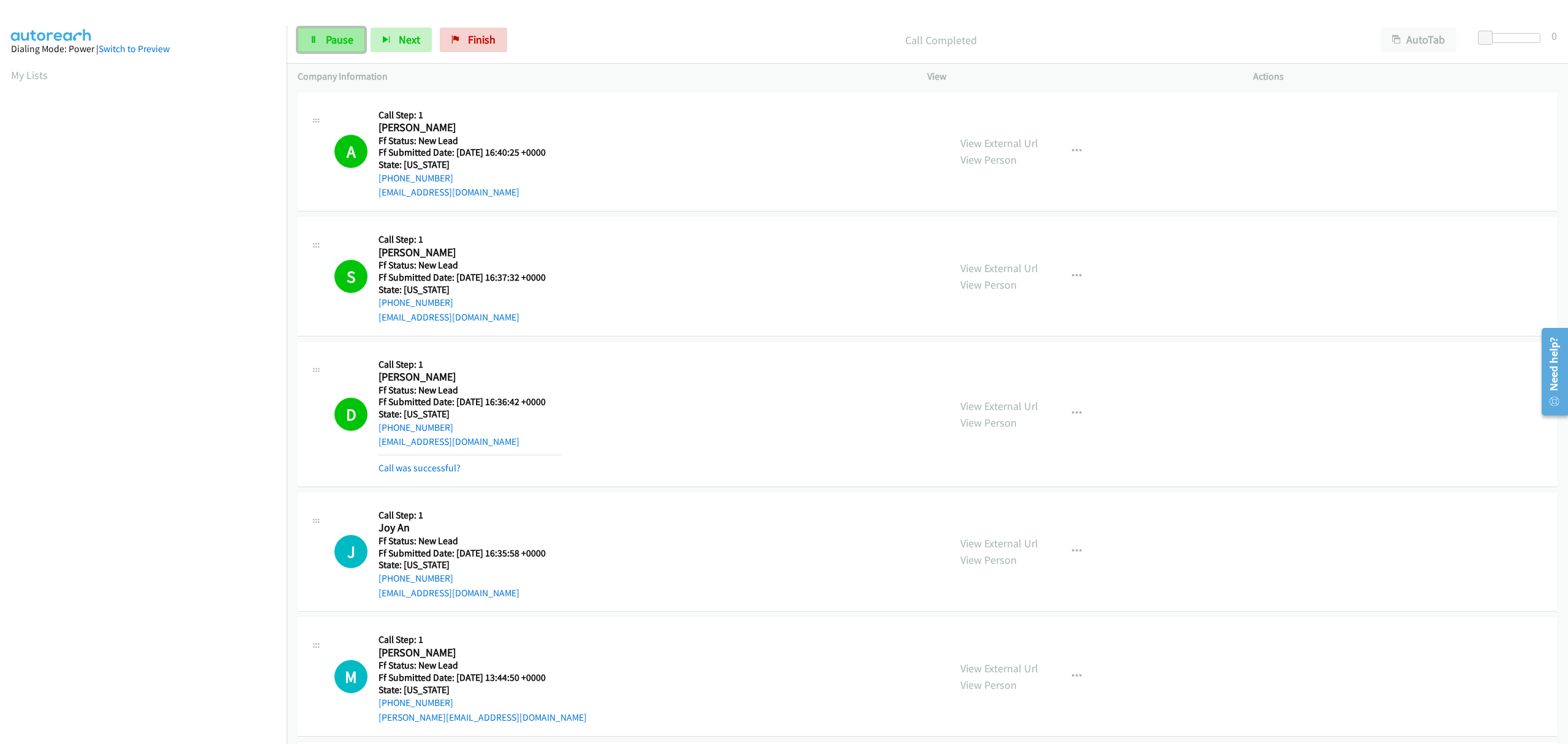
click at [347, 42] on span "Pause" at bounding box center [340, 39] width 28 height 14
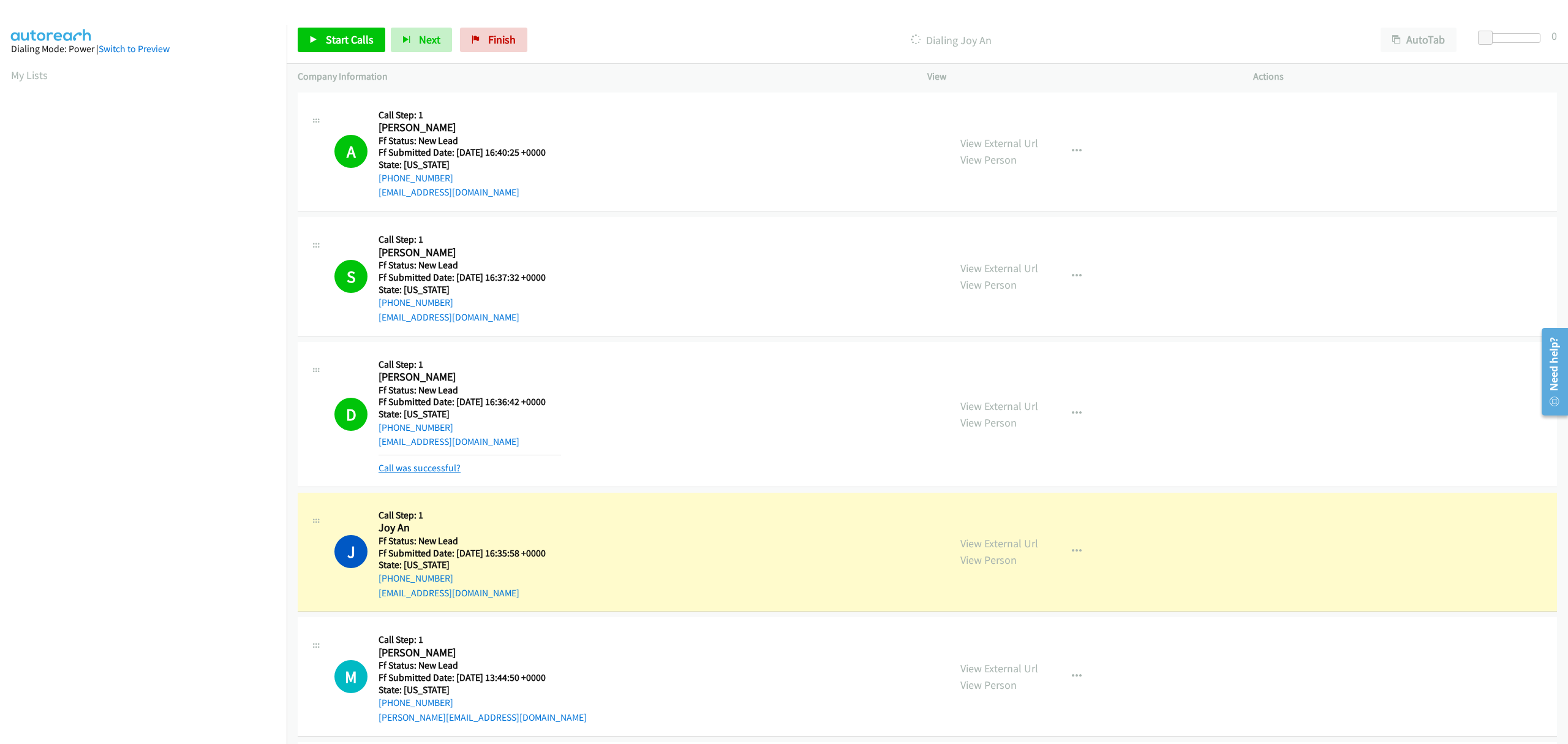
click at [444, 468] on link "Call was successful?" at bounding box center [419, 468] width 82 height 12
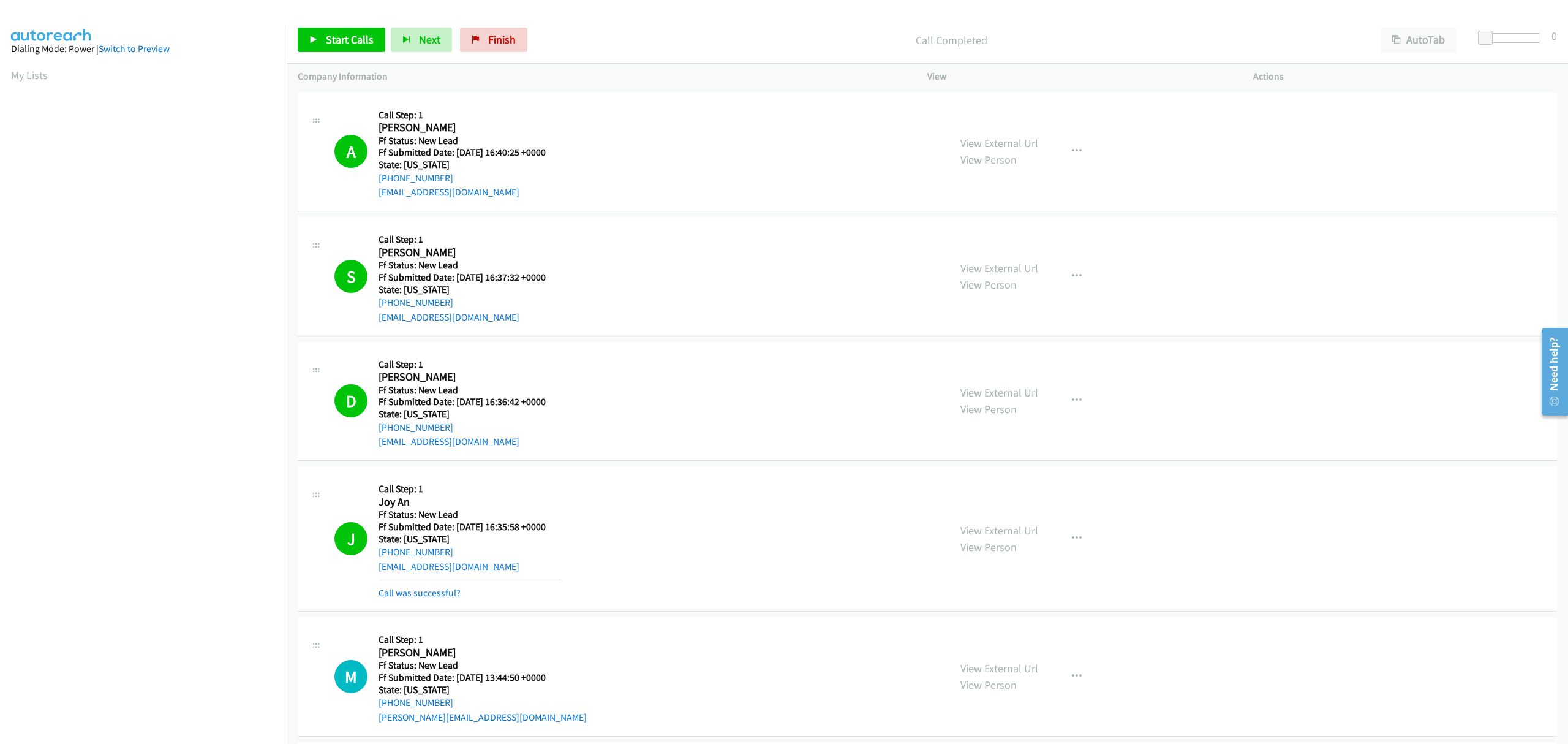
scroll to position [163, 0]
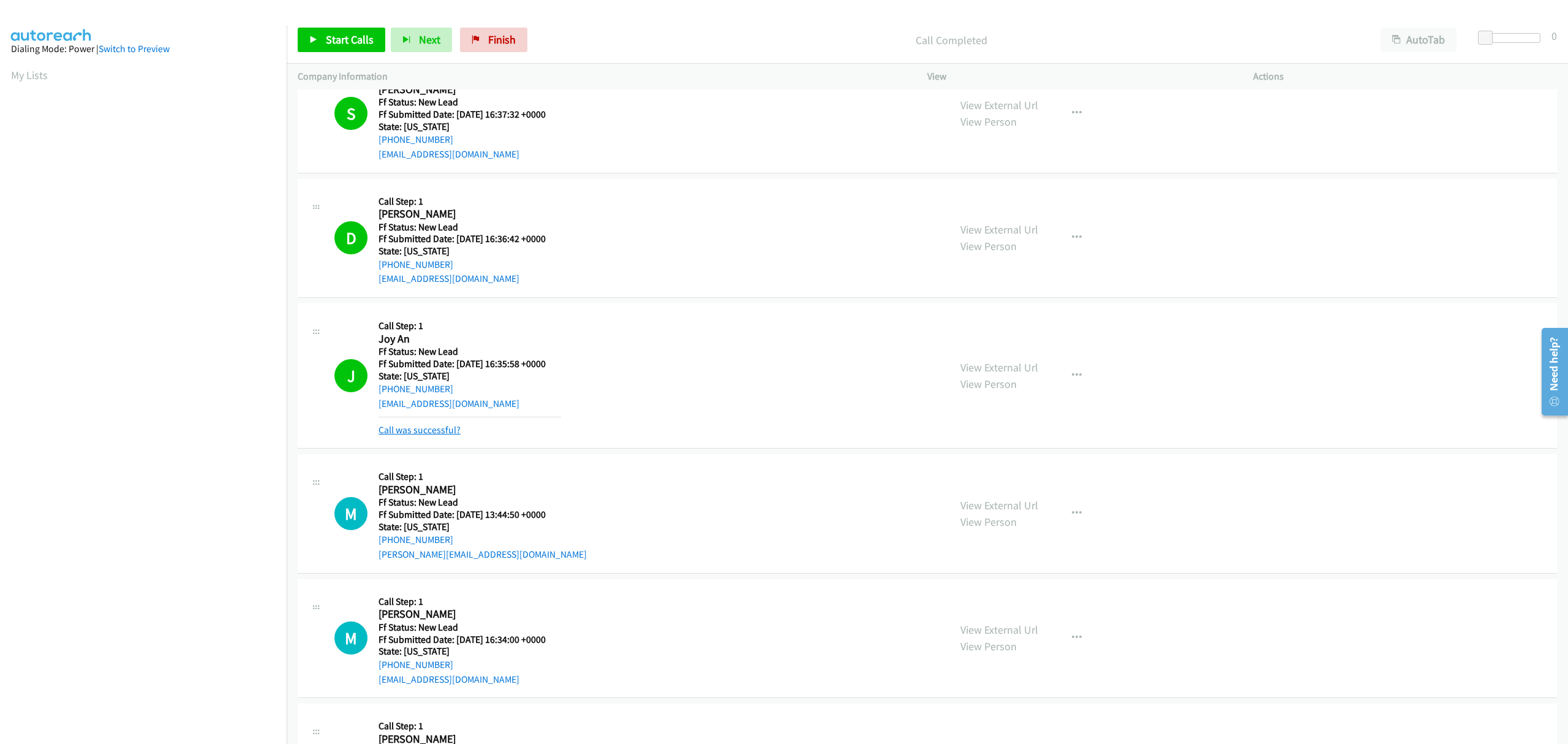
click at [441, 433] on link "Call was successful?" at bounding box center [419, 430] width 82 height 12
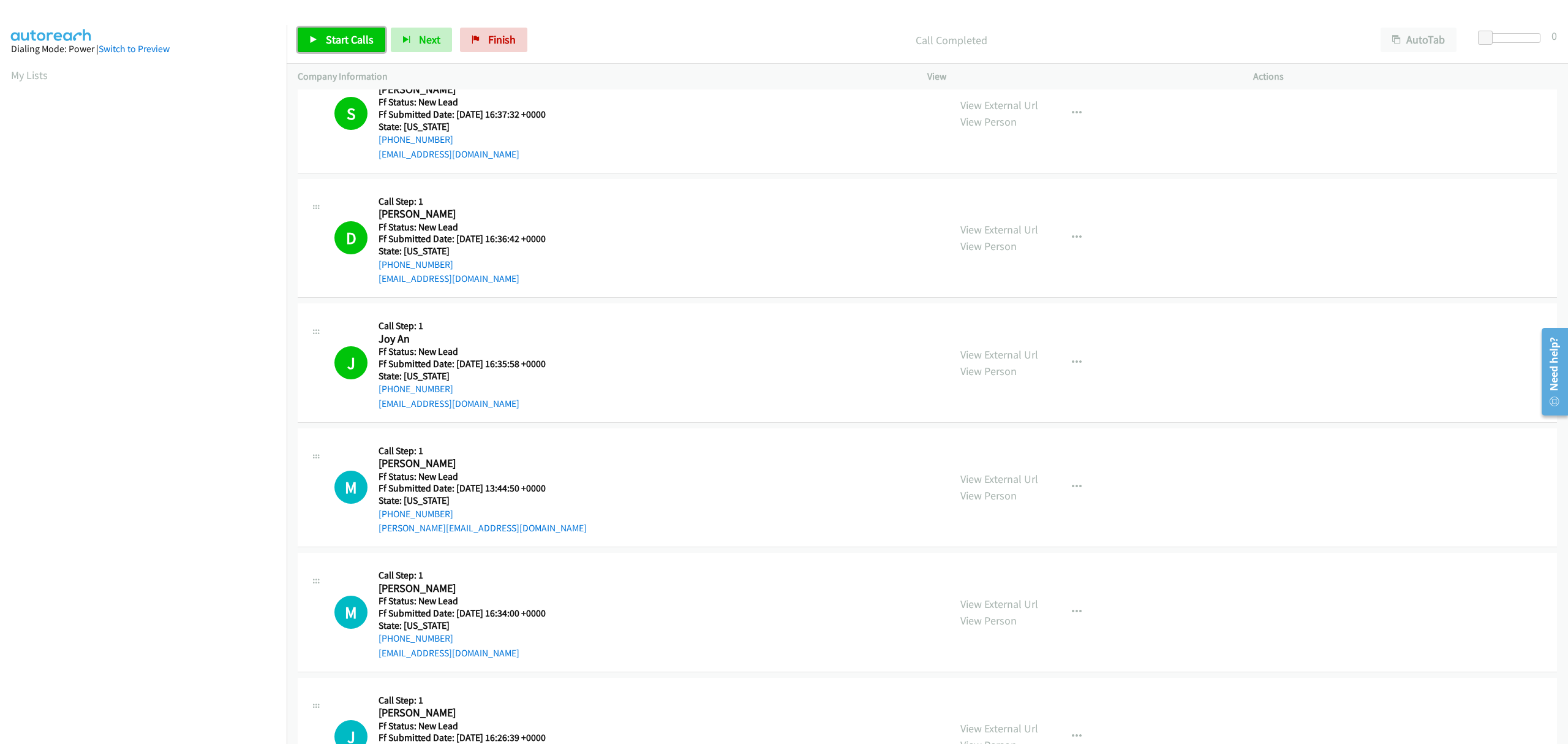
click at [346, 35] on span "Start Calls" at bounding box center [349, 39] width 48 height 14
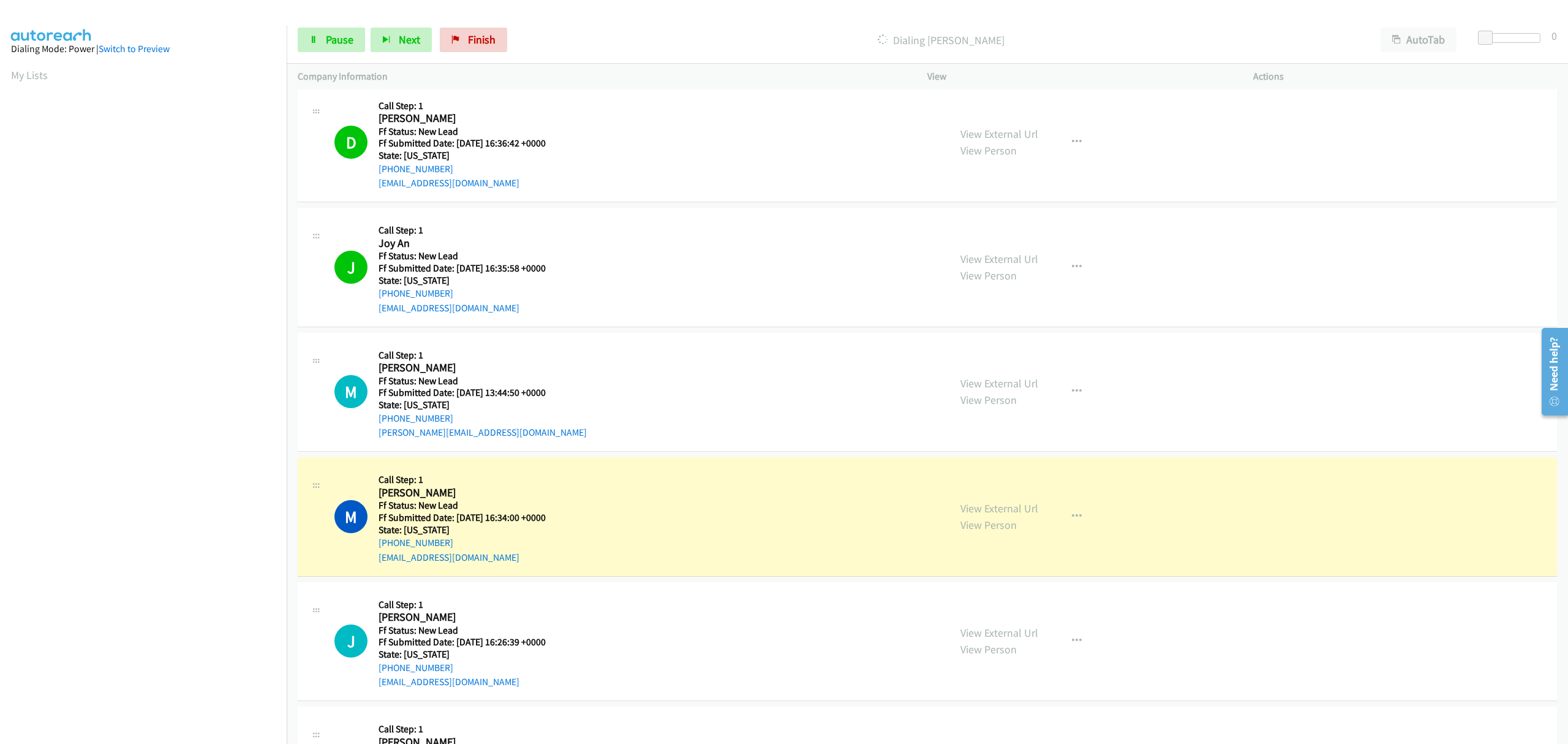
scroll to position [362, 0]
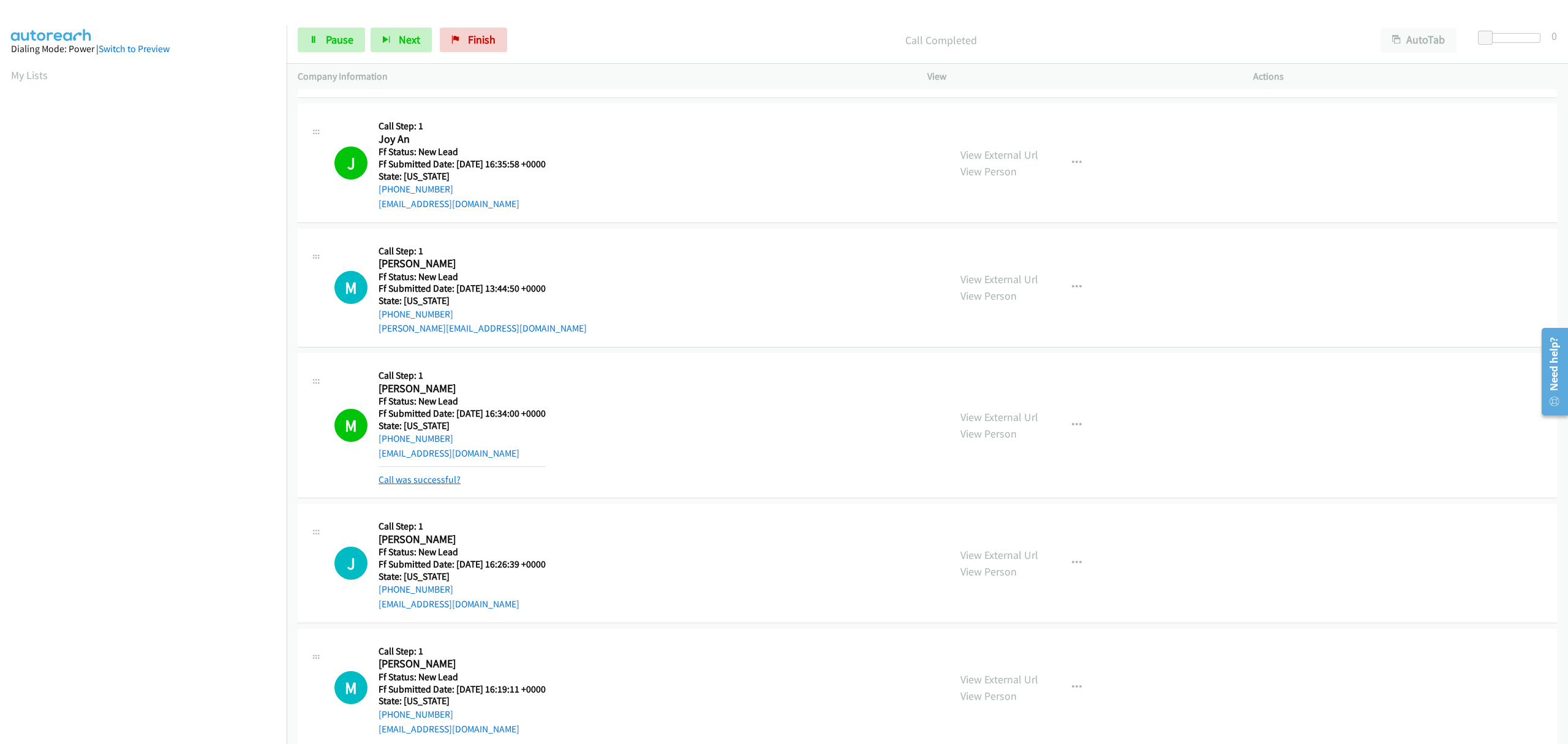
click at [444, 481] on link "Call was successful?" at bounding box center [419, 480] width 82 height 12
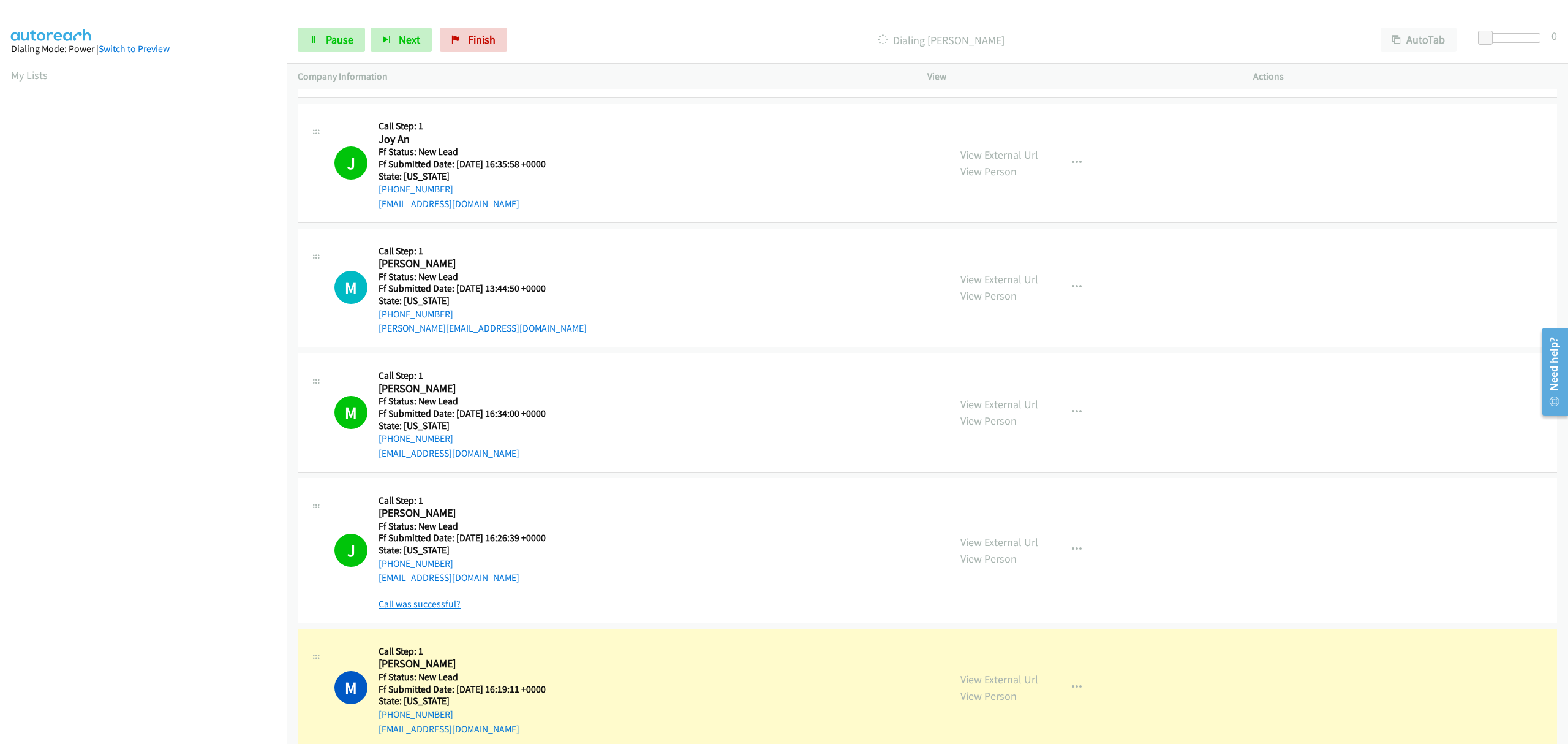
click at [413, 598] on div "Call was successful?" at bounding box center [462, 604] width 167 height 15
click at [449, 603] on link "Call was successful?" at bounding box center [419, 604] width 82 height 12
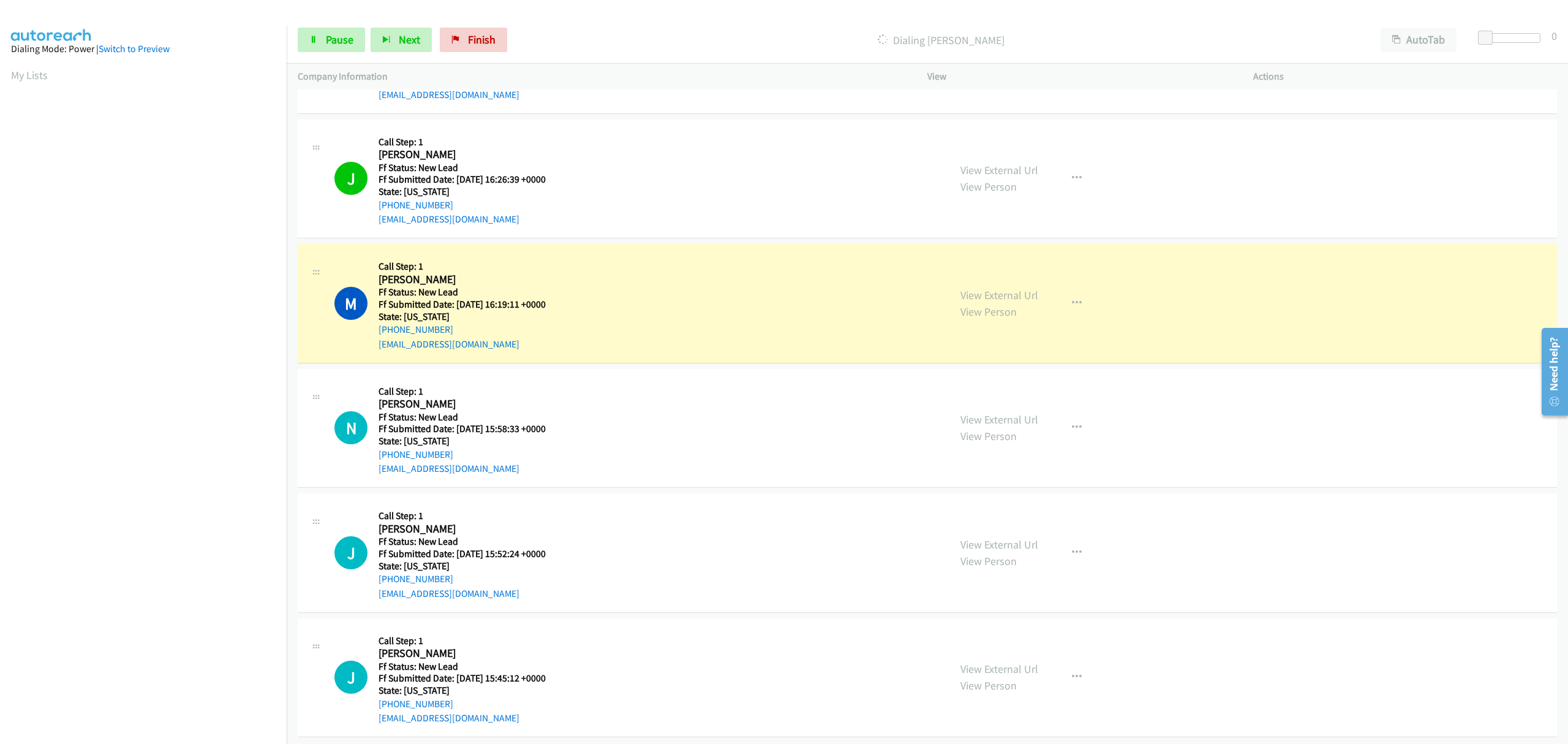
scroll to position [737, 0]
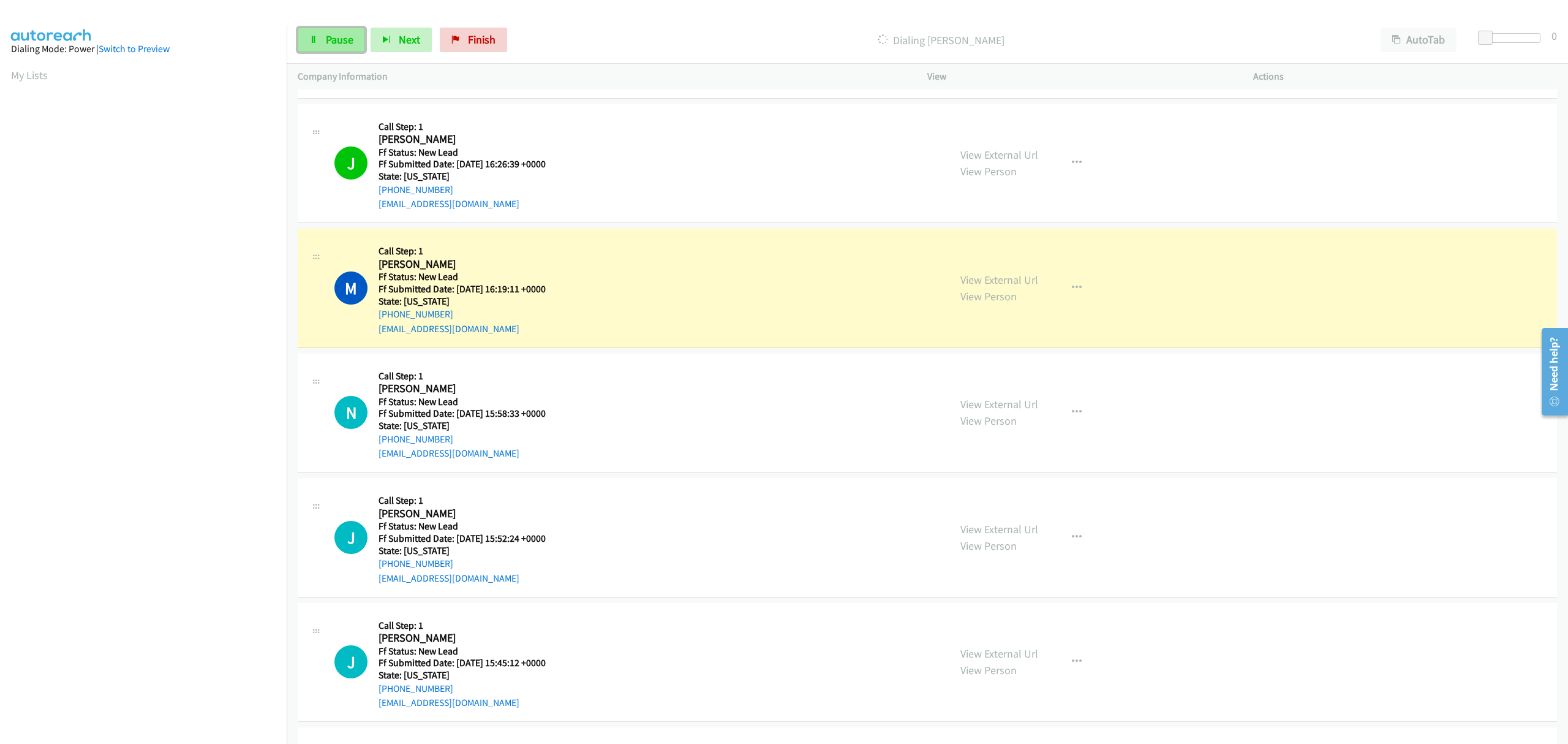
click at [334, 34] on span "Pause" at bounding box center [340, 39] width 28 height 14
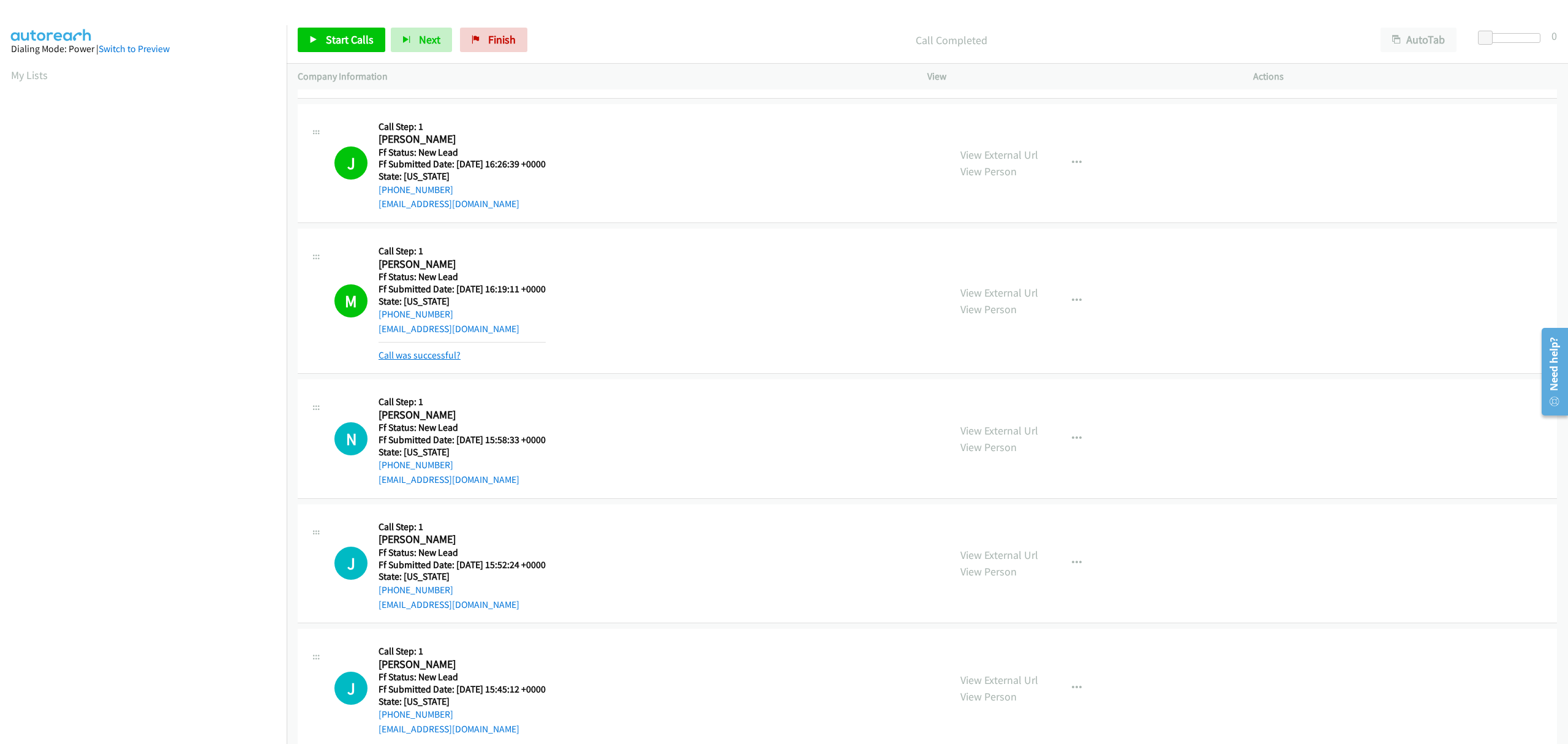
click at [441, 354] on link "Call was successful?" at bounding box center [419, 355] width 82 height 12
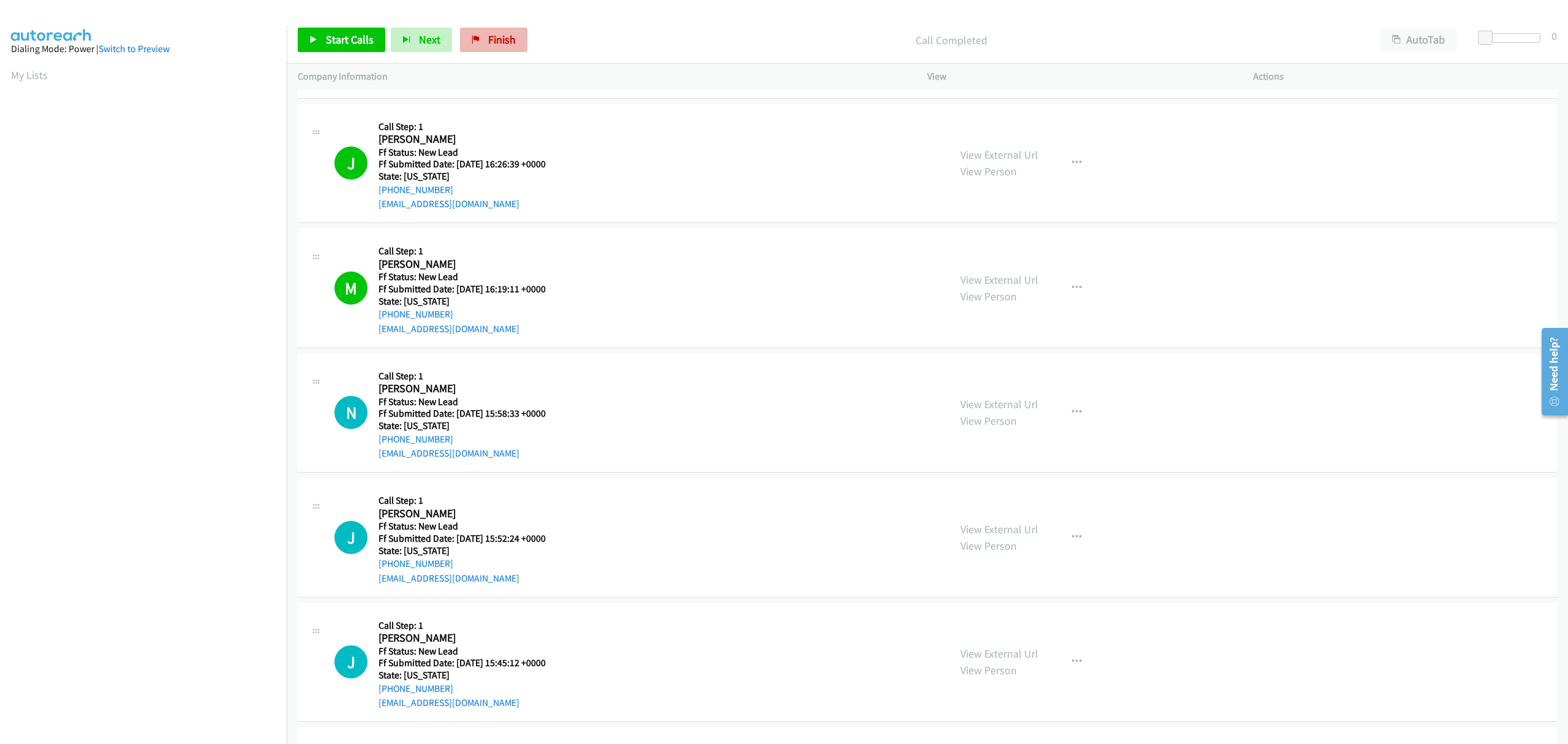
click at [482, 54] on div "Start Calls Pause Next Finish Call Completed AutoTab AutoTab 0" at bounding box center [927, 40] width 1282 height 47
click at [489, 31] on link "Finish" at bounding box center [493, 40] width 67 height 24
